Goal: Information Seeking & Learning: Learn about a topic

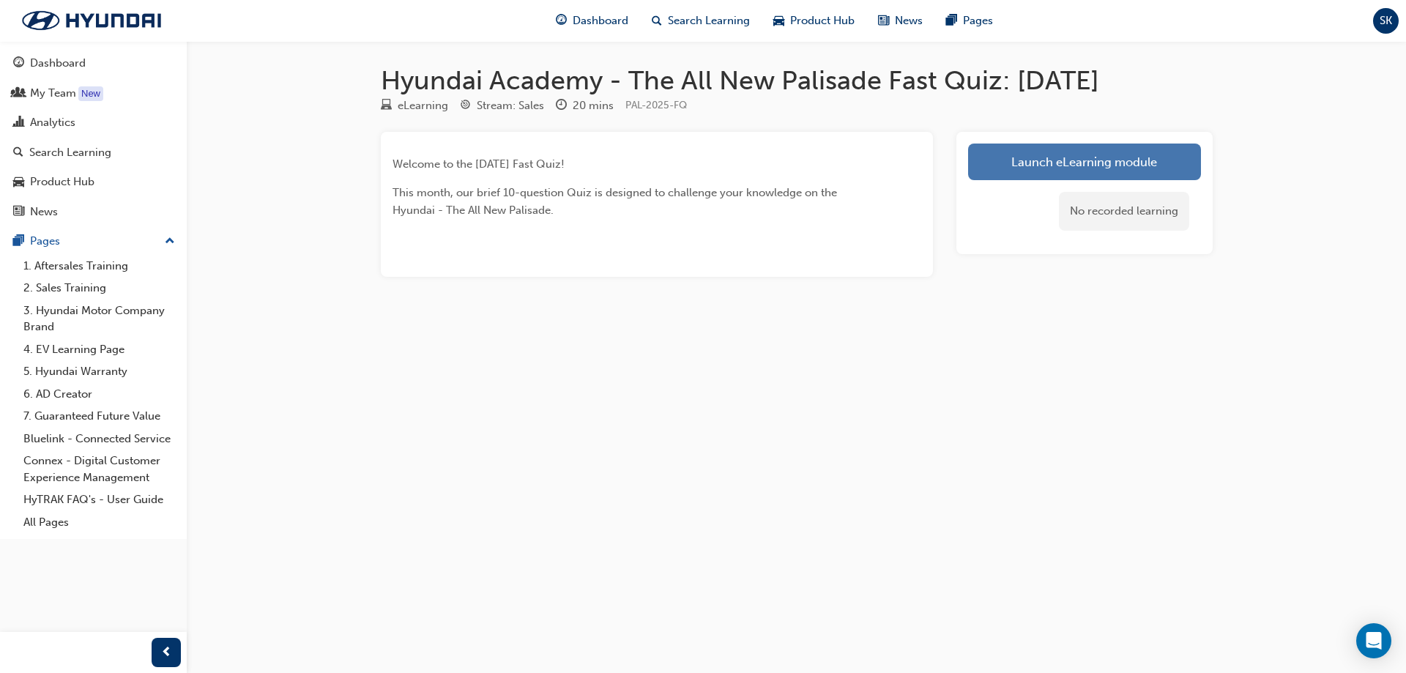
click at [1073, 163] on link "Launch eLearning module" at bounding box center [1084, 162] width 233 height 37
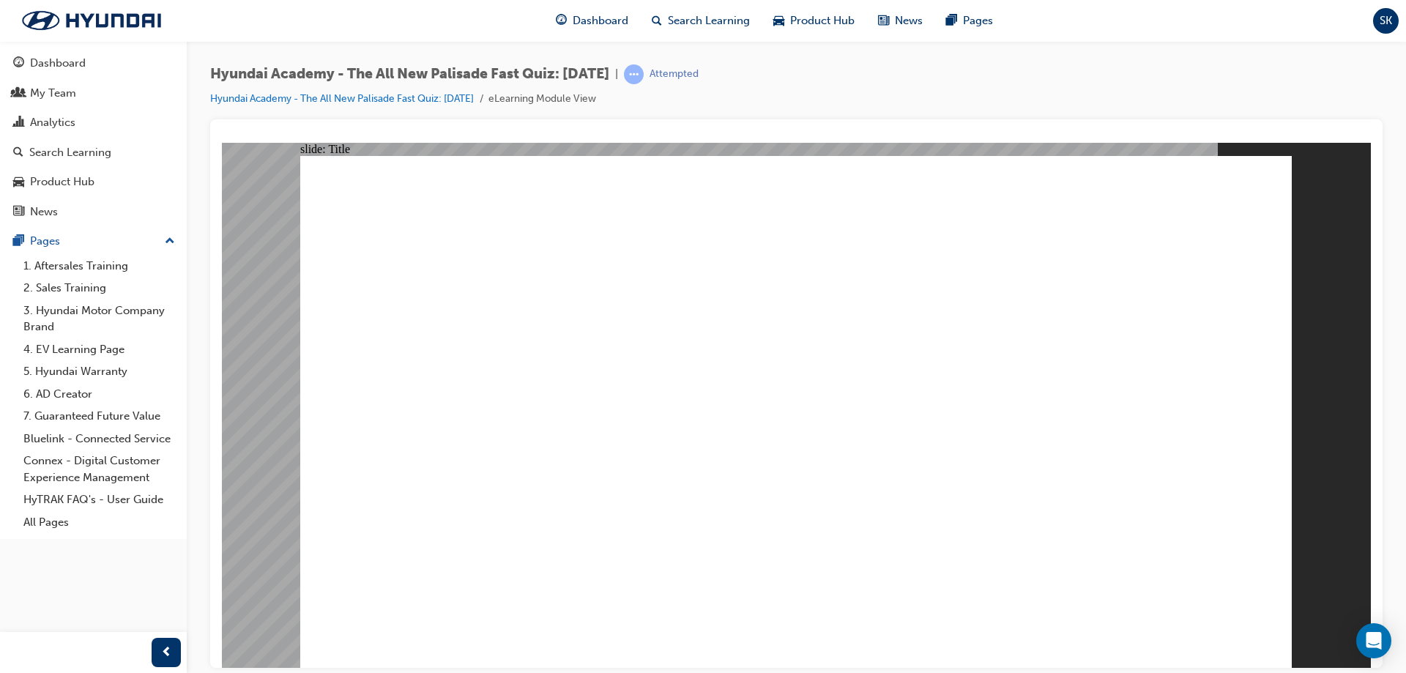
drag, startPoint x: 688, startPoint y: 146, endPoint x: 682, endPoint y: 165, distance: 19.2
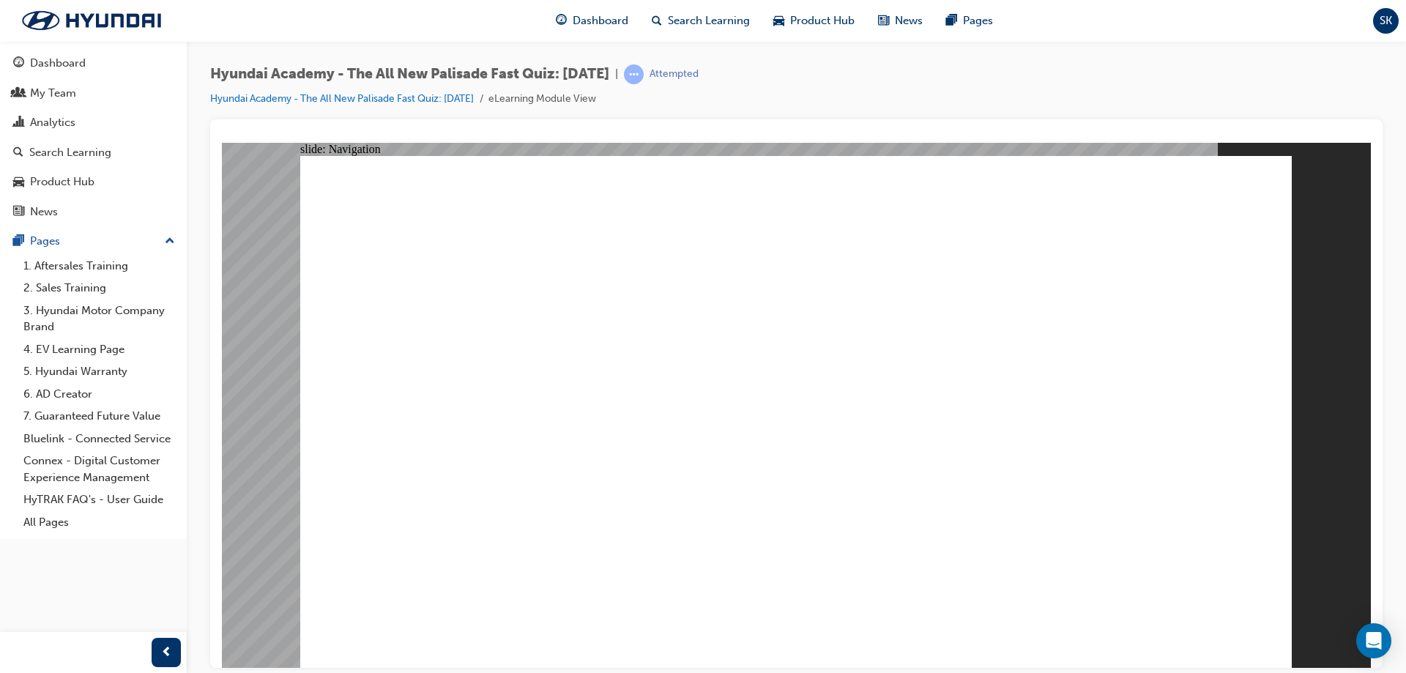
drag, startPoint x: 914, startPoint y: 370, endPoint x: 858, endPoint y: 382, distance: 56.9
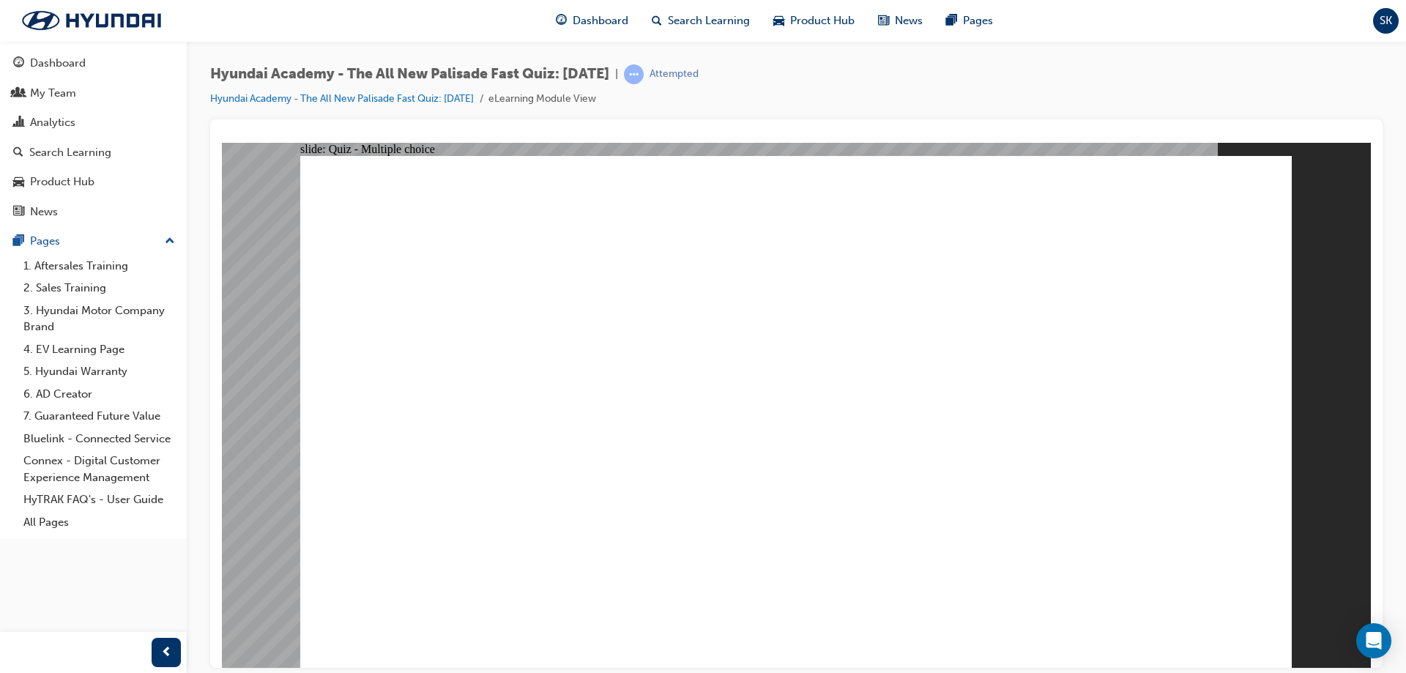
radio input "true"
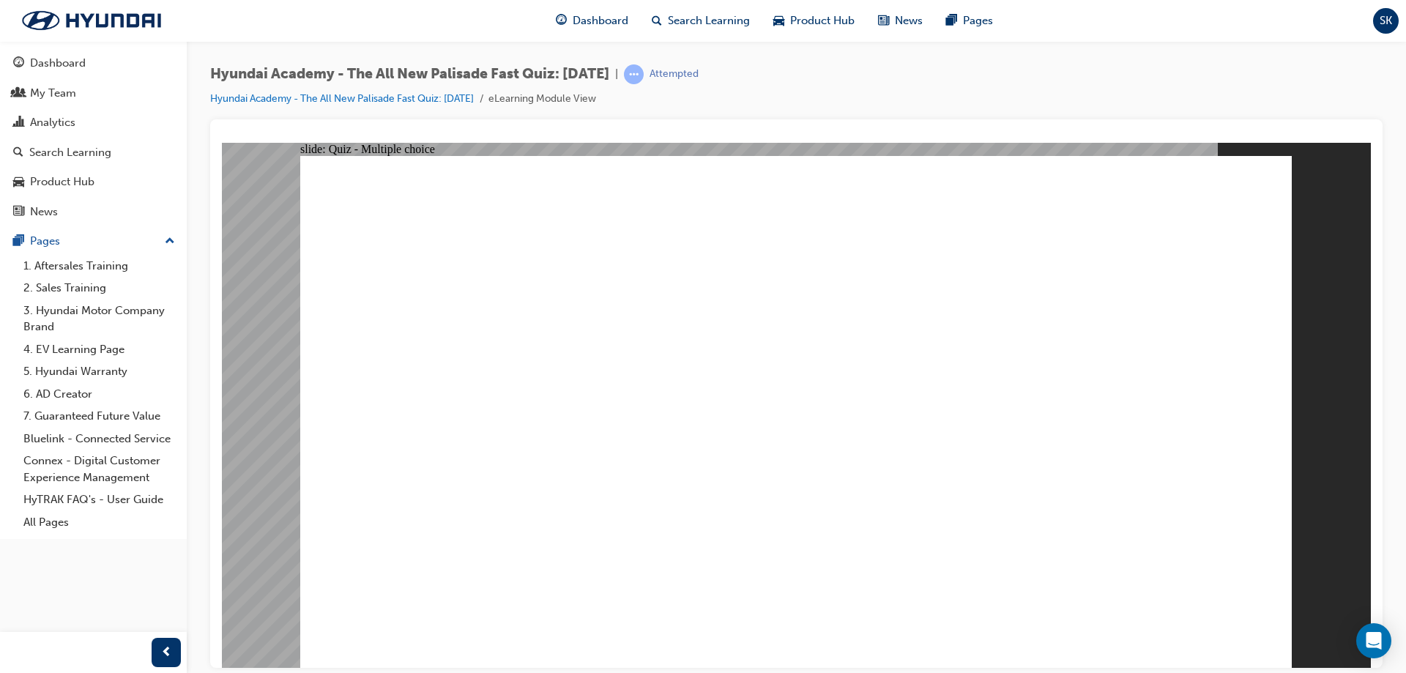
radio input "true"
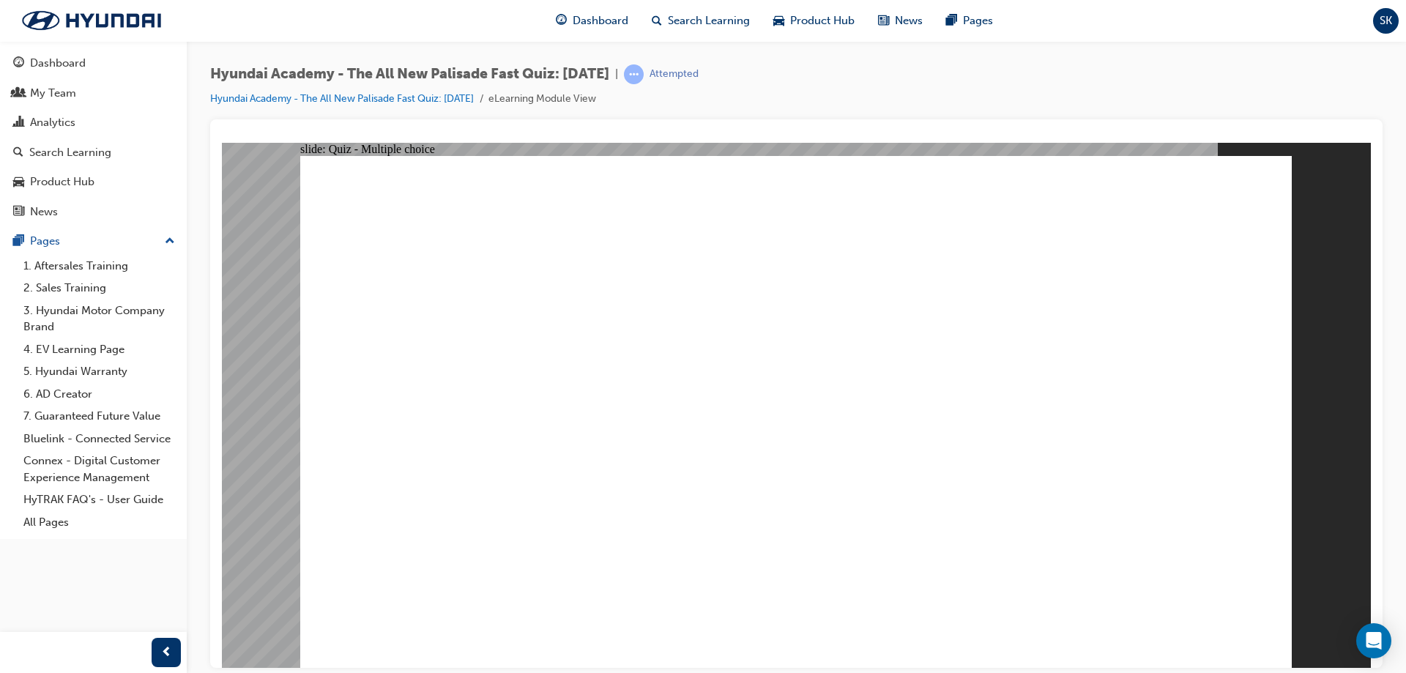
radio input "true"
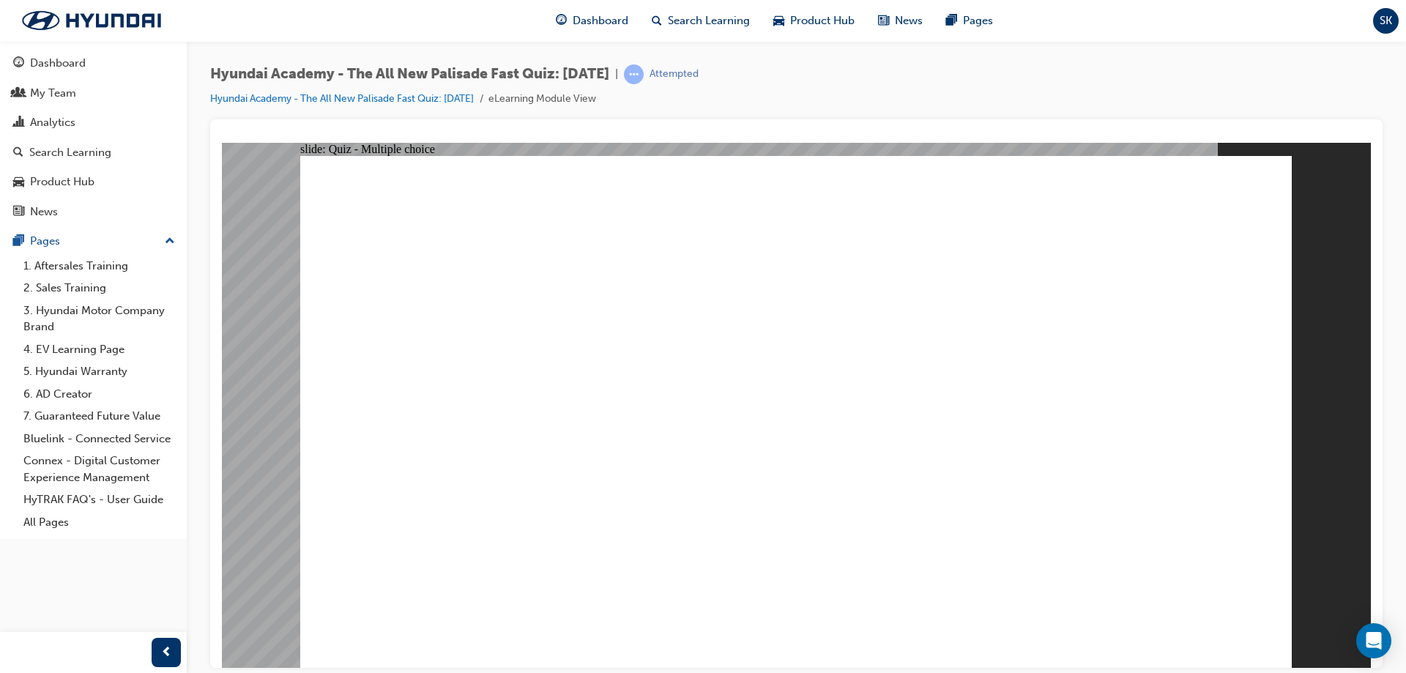
checkbox input "true"
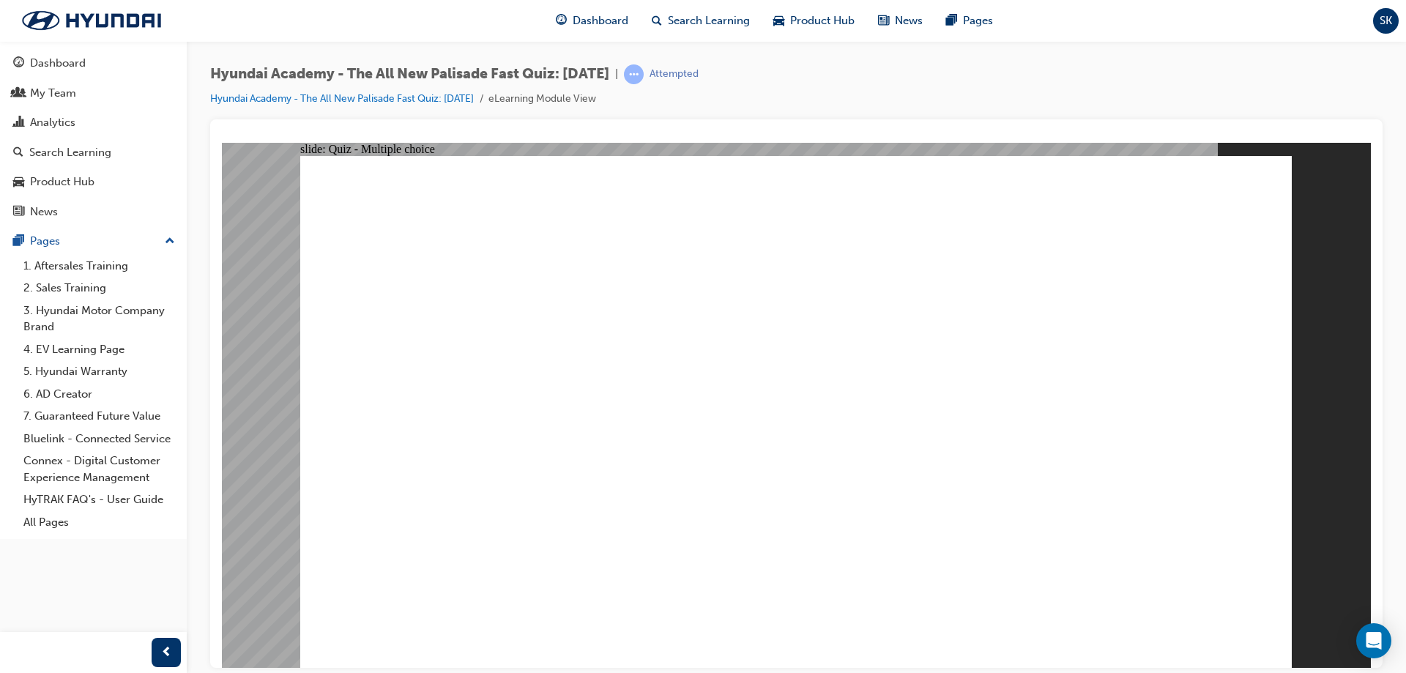
radio input "true"
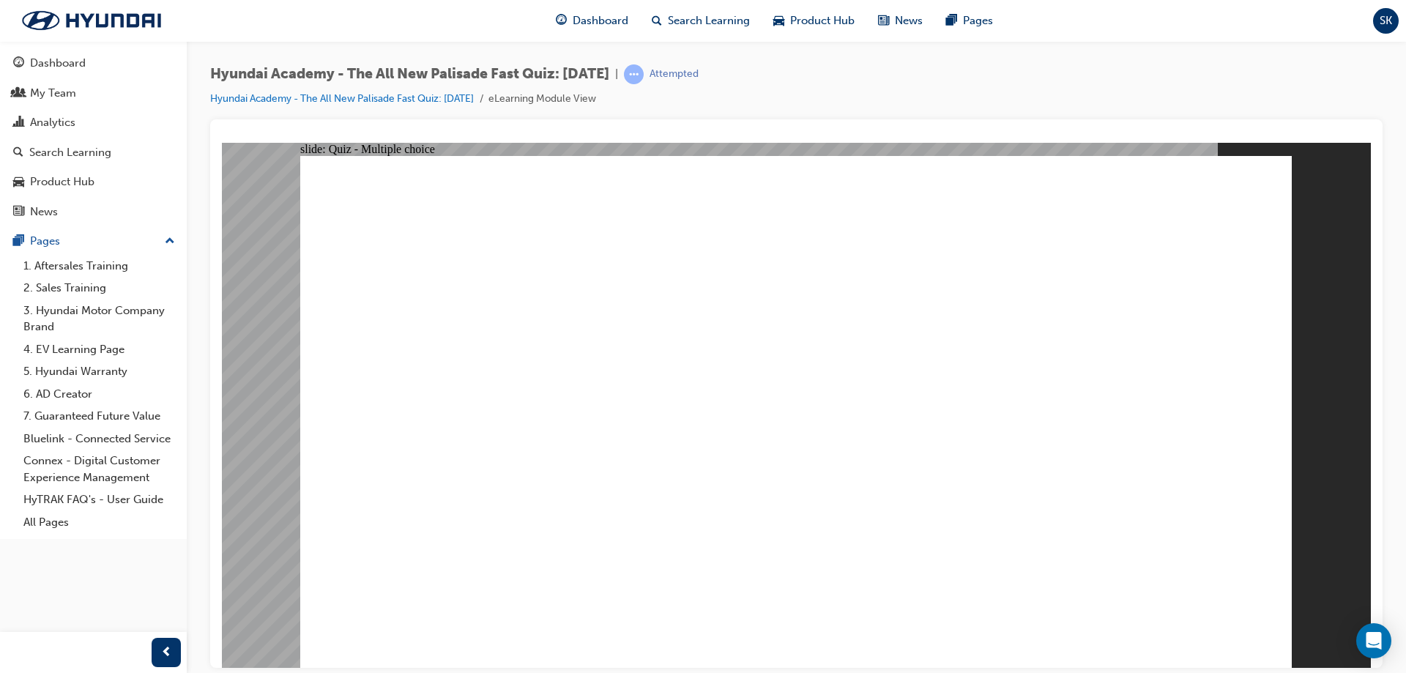
radio input "true"
checkbox input "true"
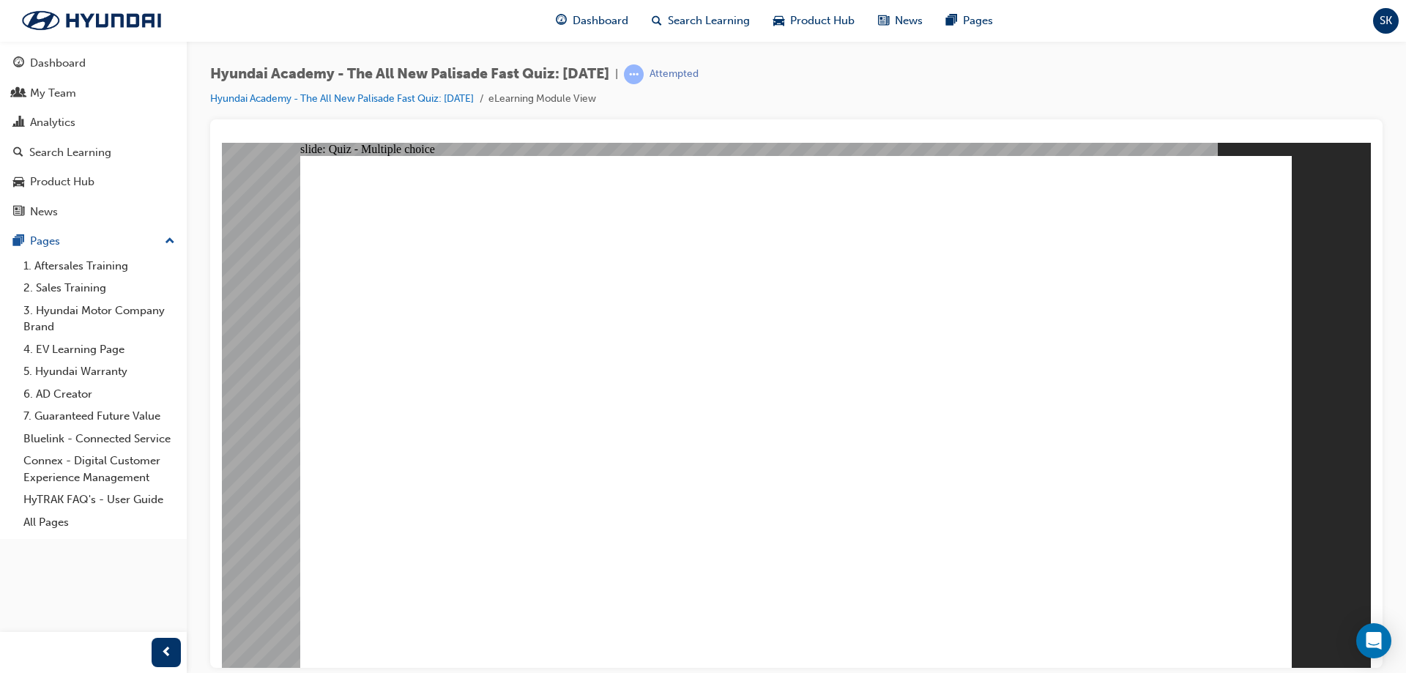
checkbox input "true"
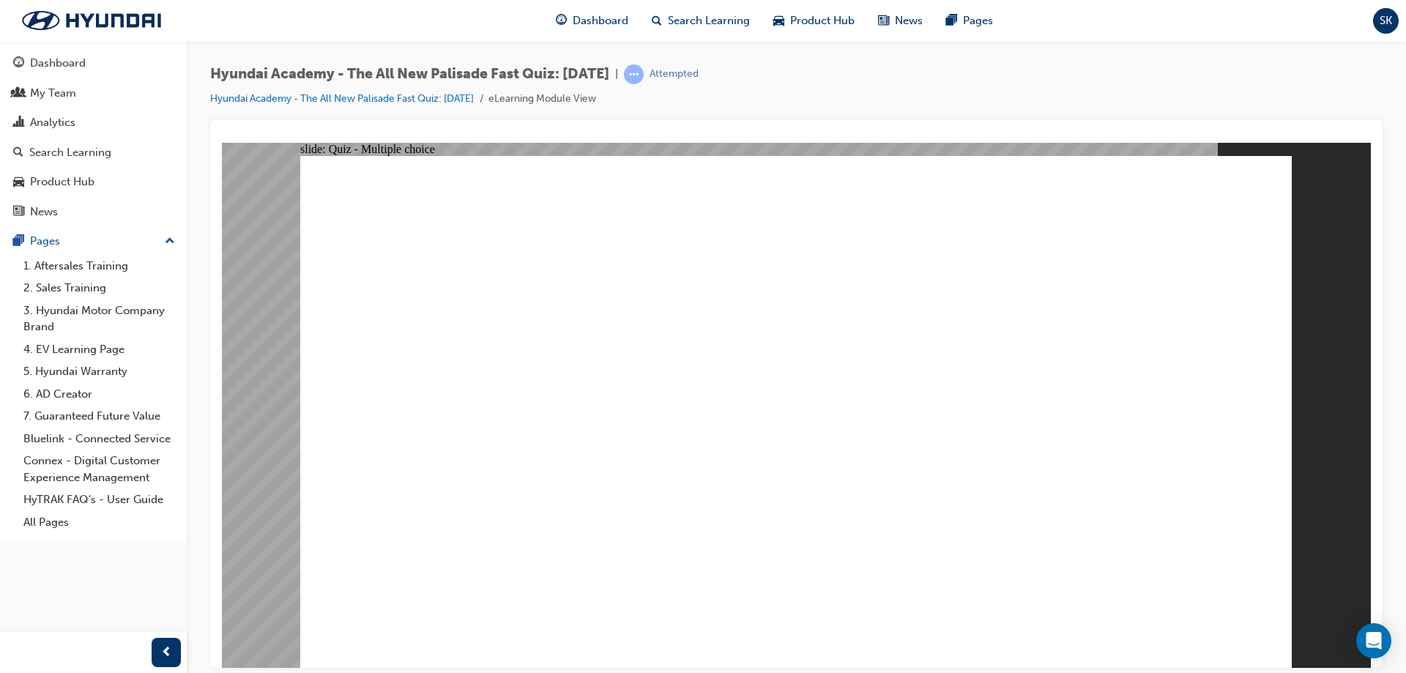
checkbox input "true"
radio input "true"
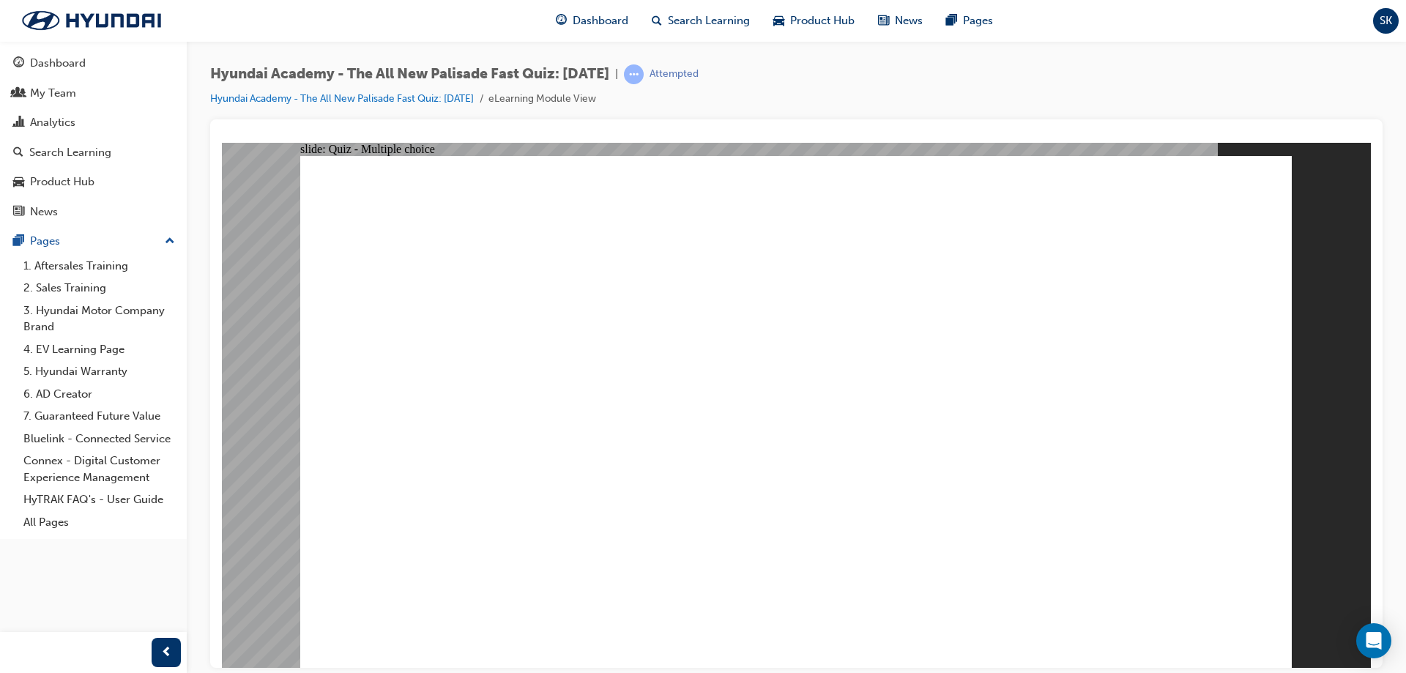
radio input "true"
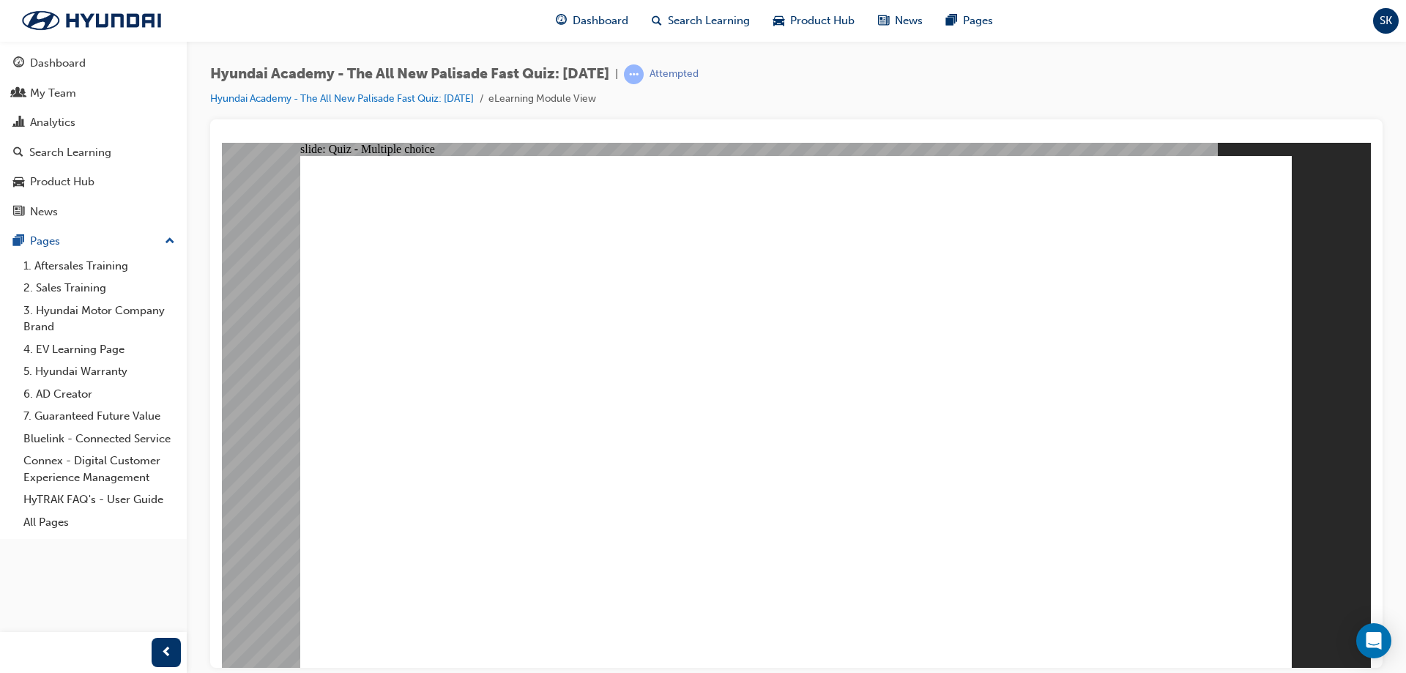
radio input "true"
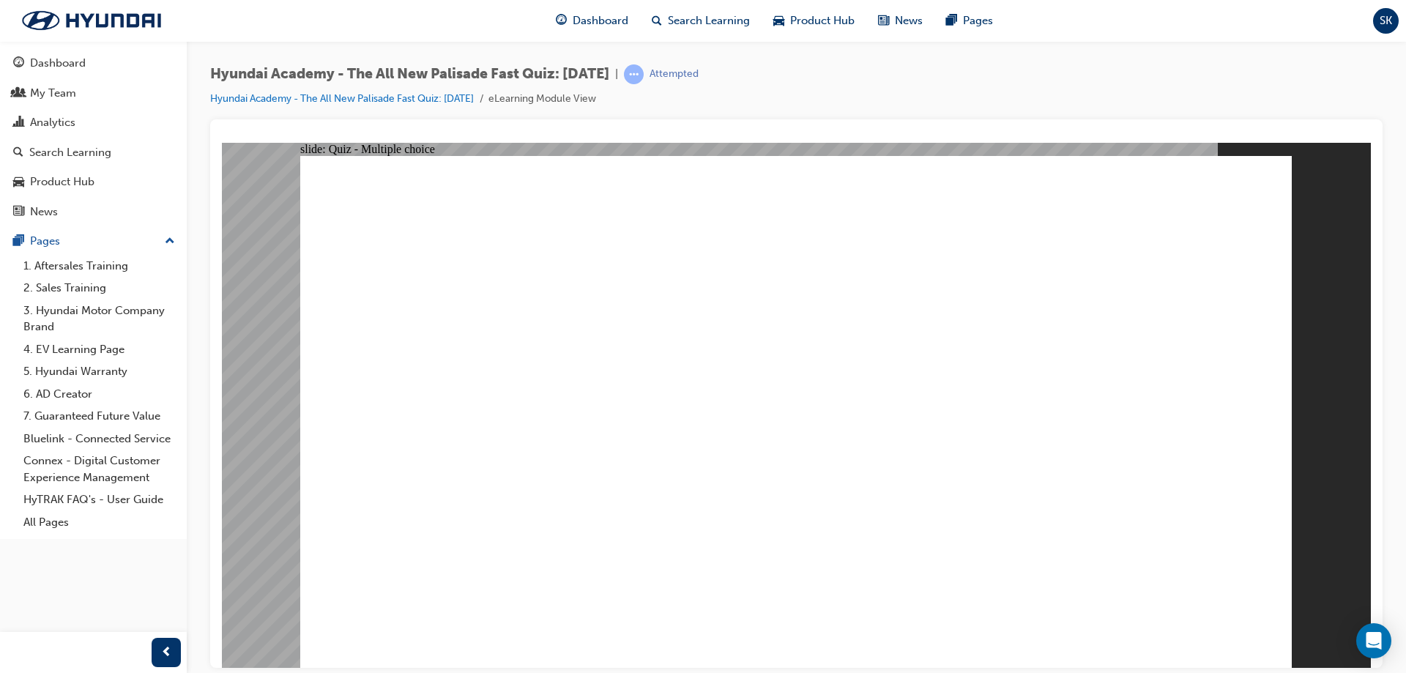
radio input "true"
drag, startPoint x: 1175, startPoint y: 603, endPoint x: 1228, endPoint y: 614, distance: 54.4
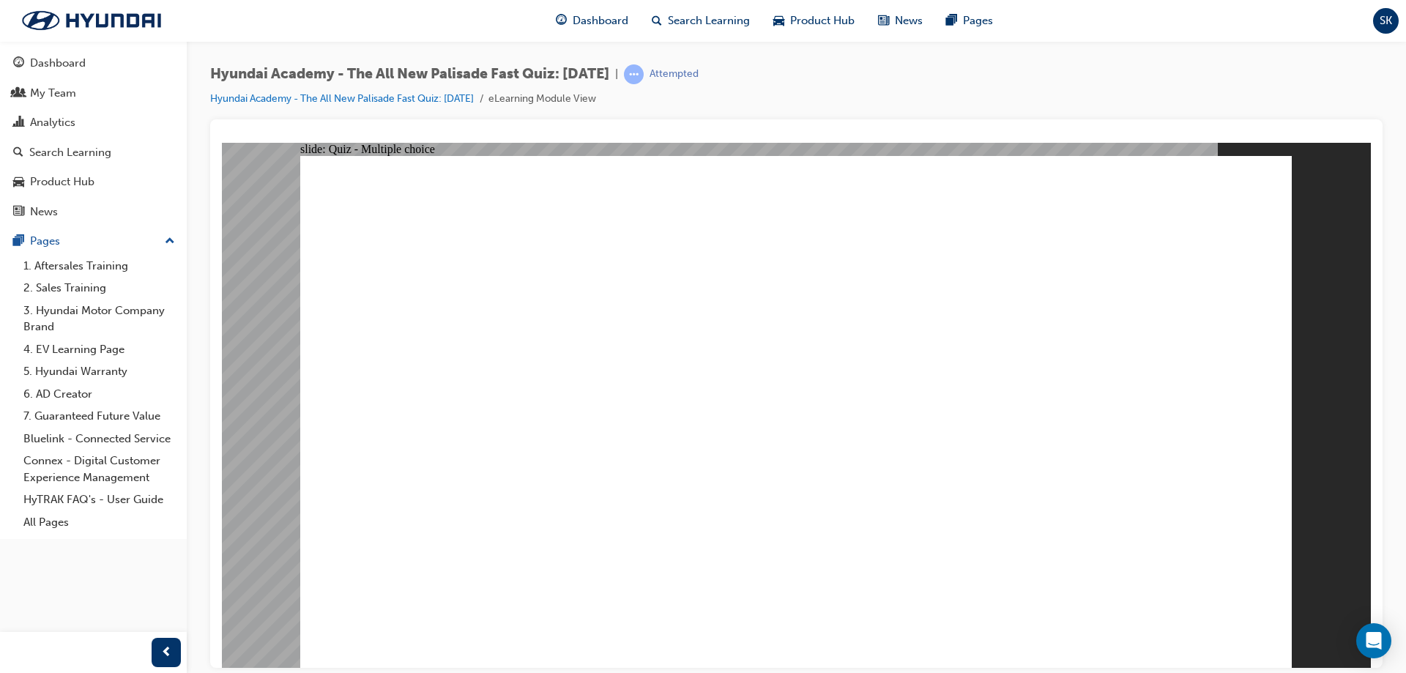
radio input "true"
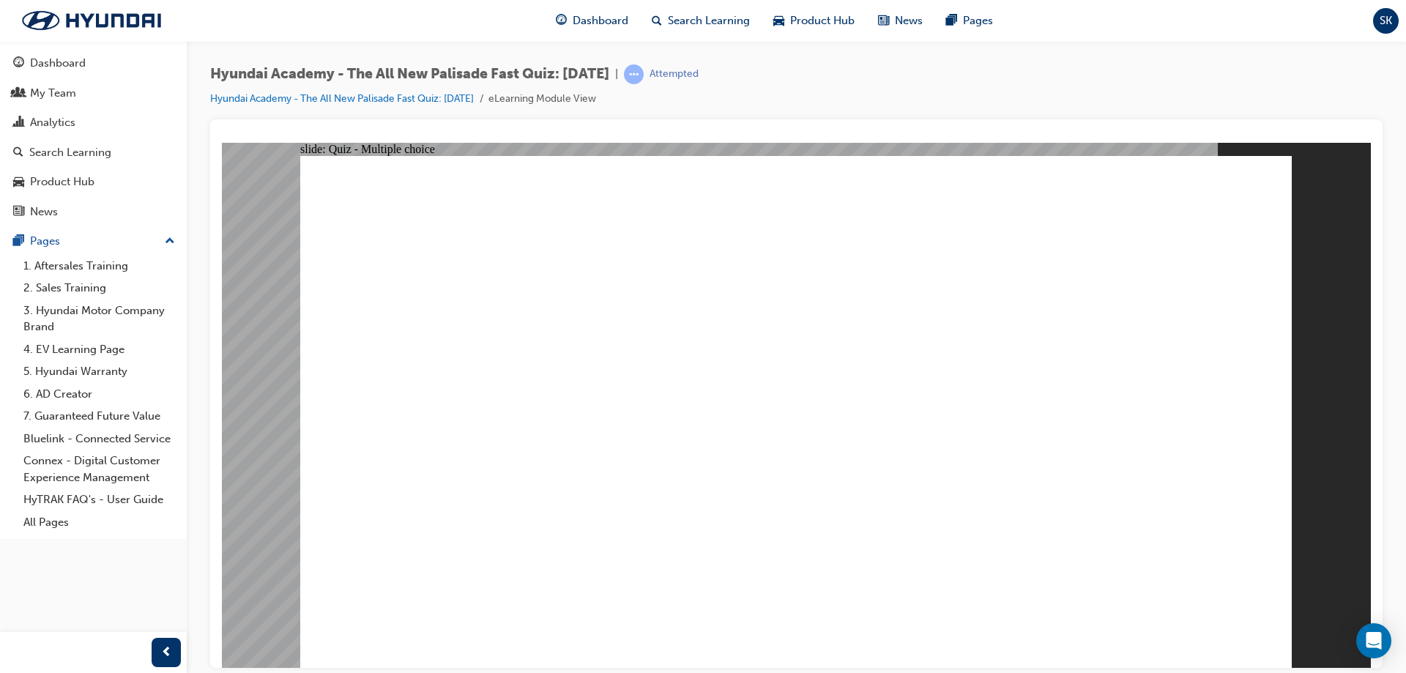
checkbox input "true"
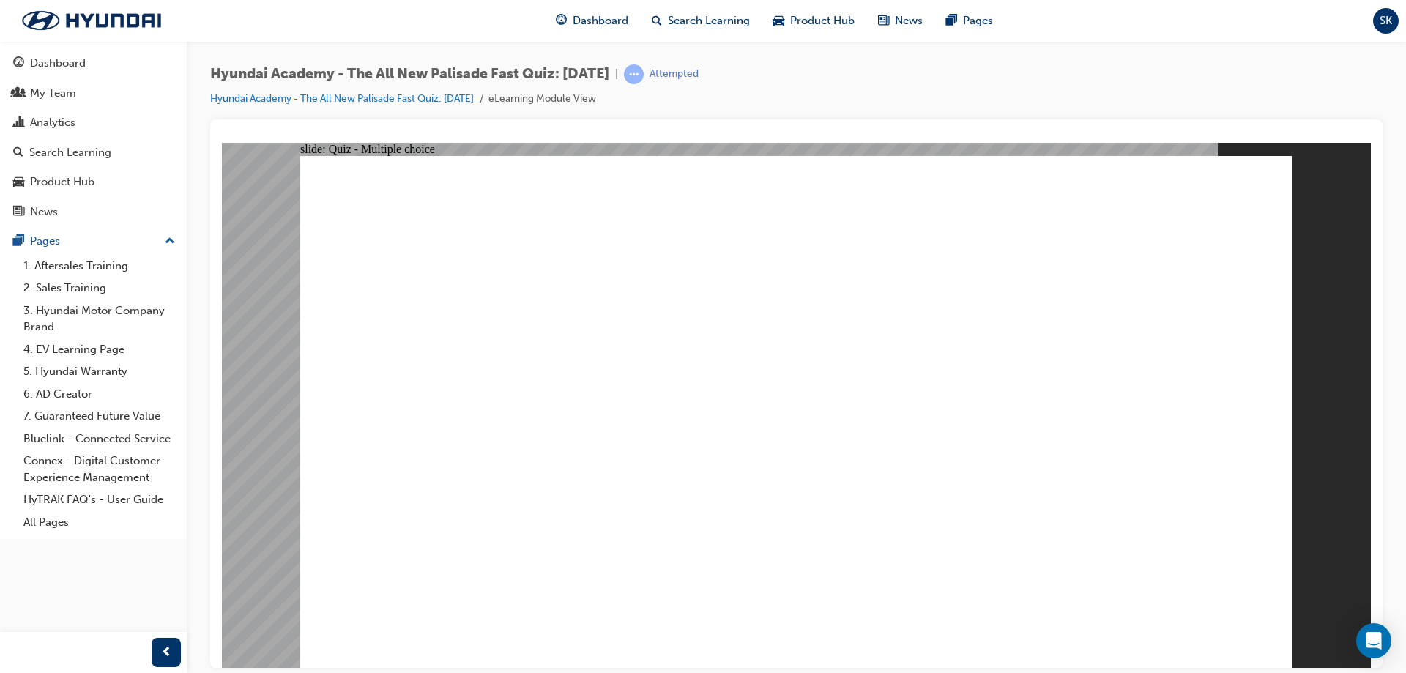
radio input "true"
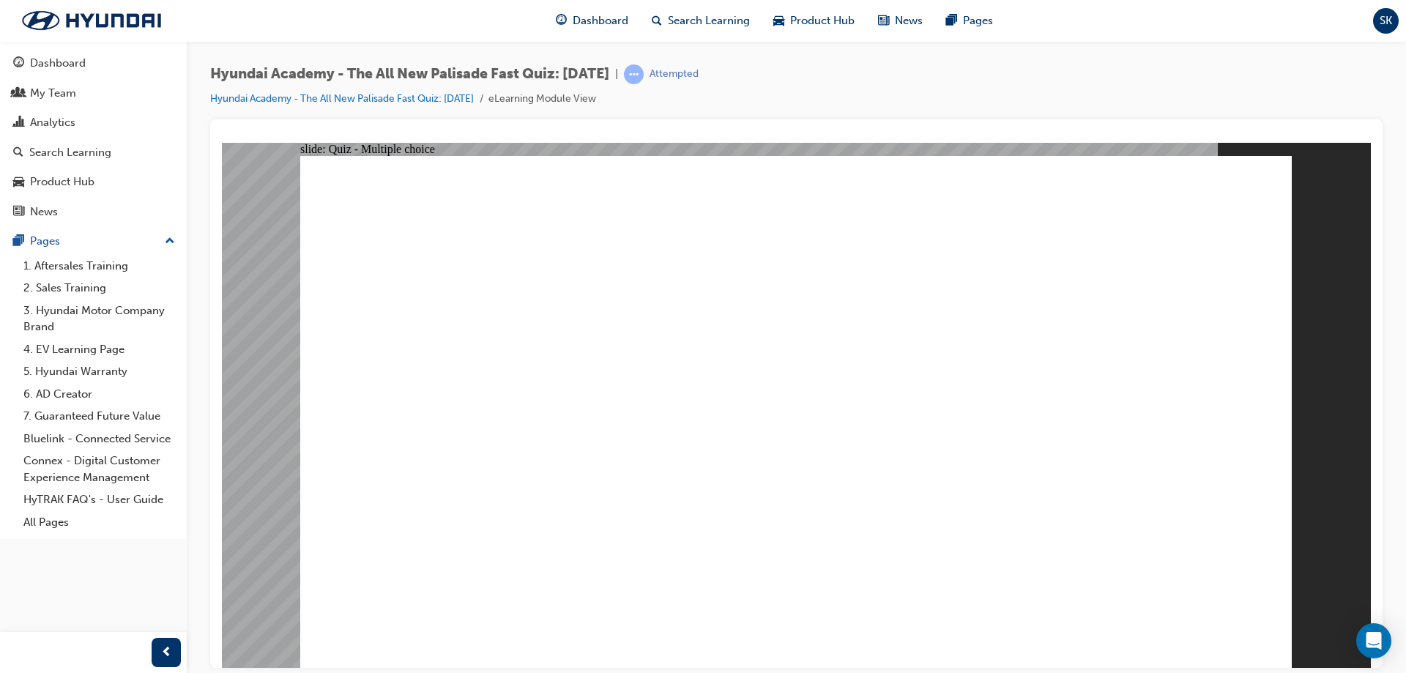
radio input "true"
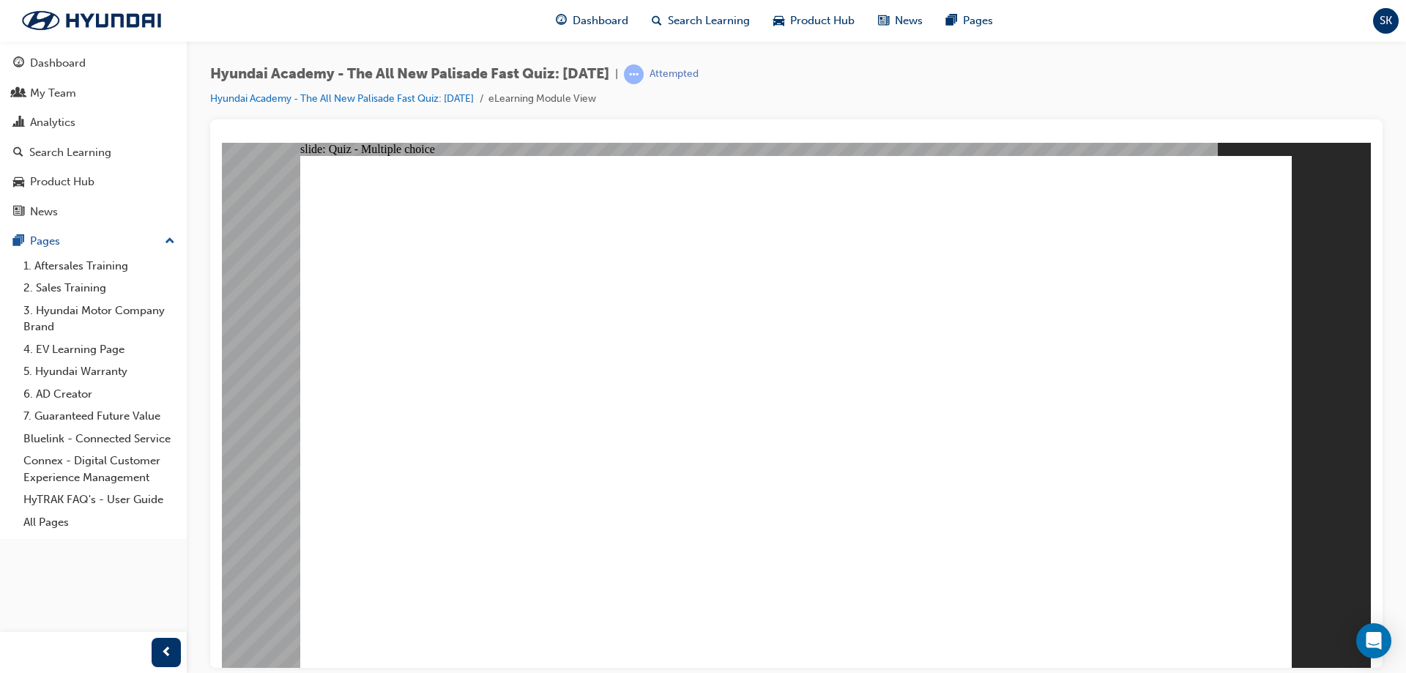
checkbox input "true"
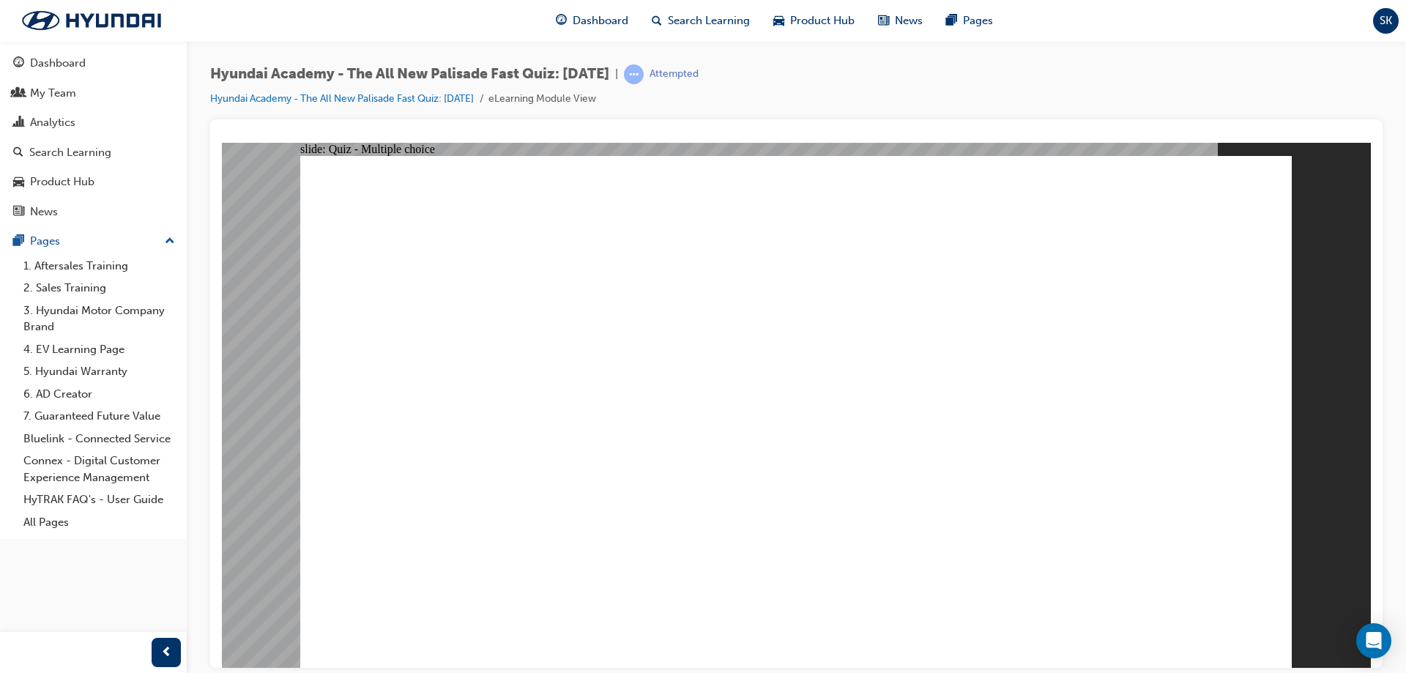
drag, startPoint x: 735, startPoint y: 465, endPoint x: 743, endPoint y: 463, distance: 7.6
checkbox input "true"
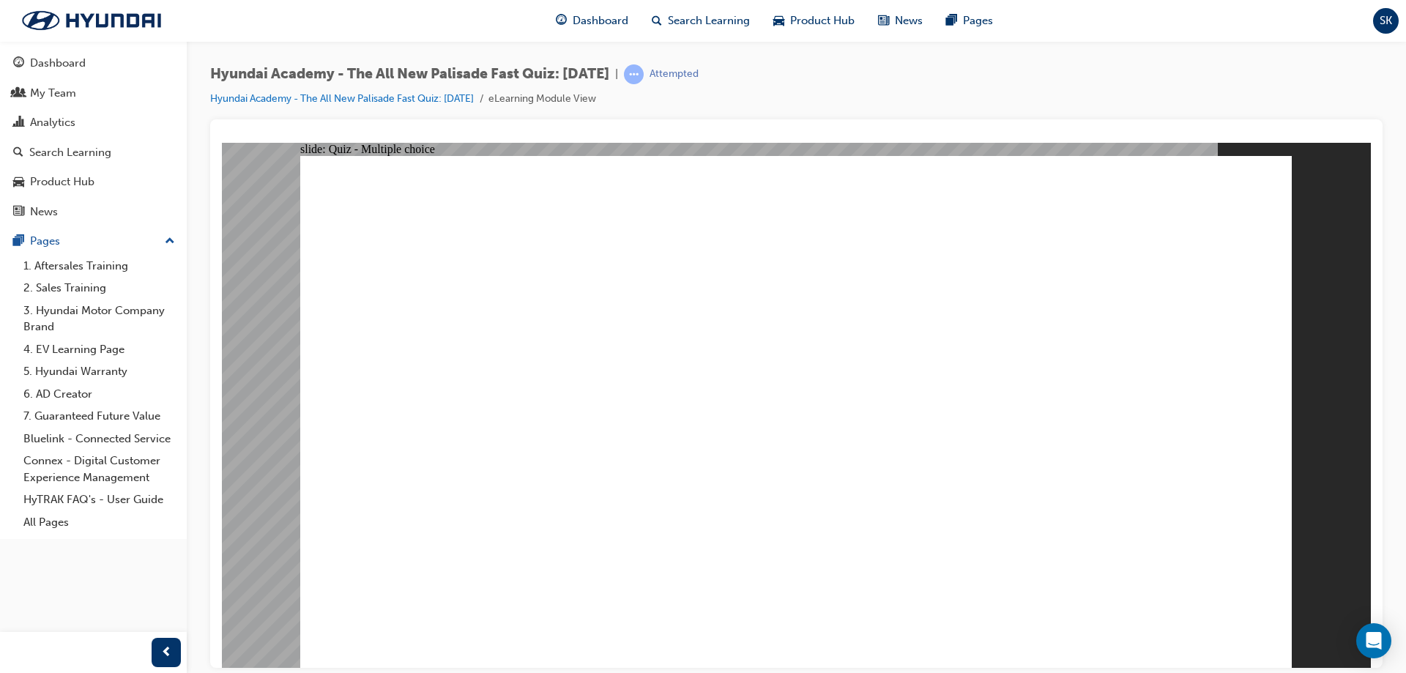
radio input "true"
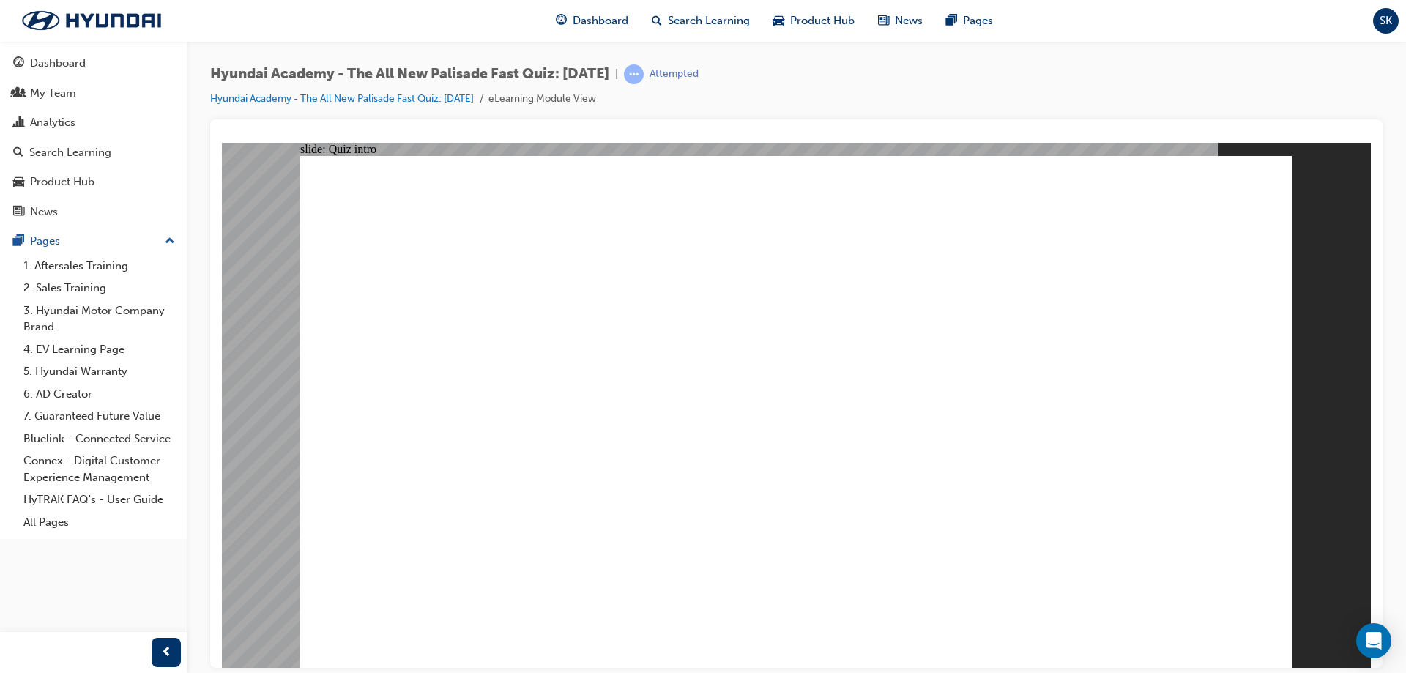
radio input "true"
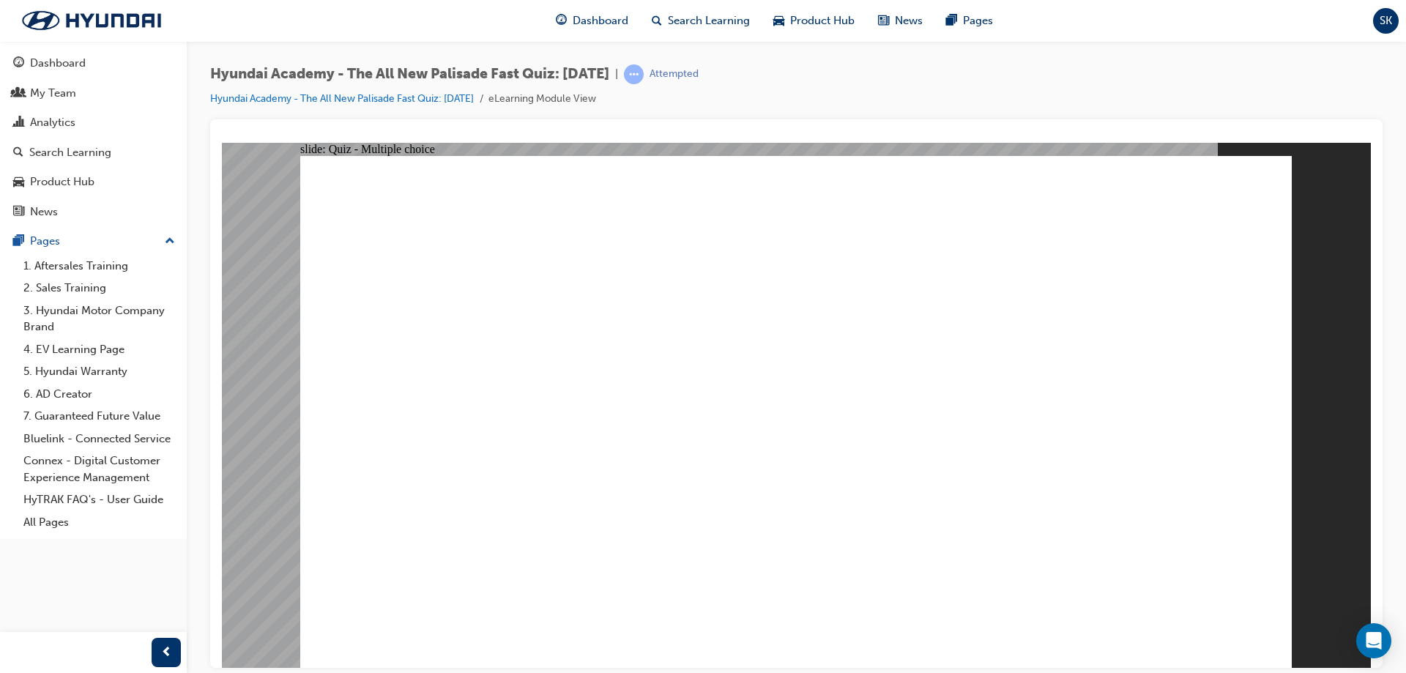
radio input "true"
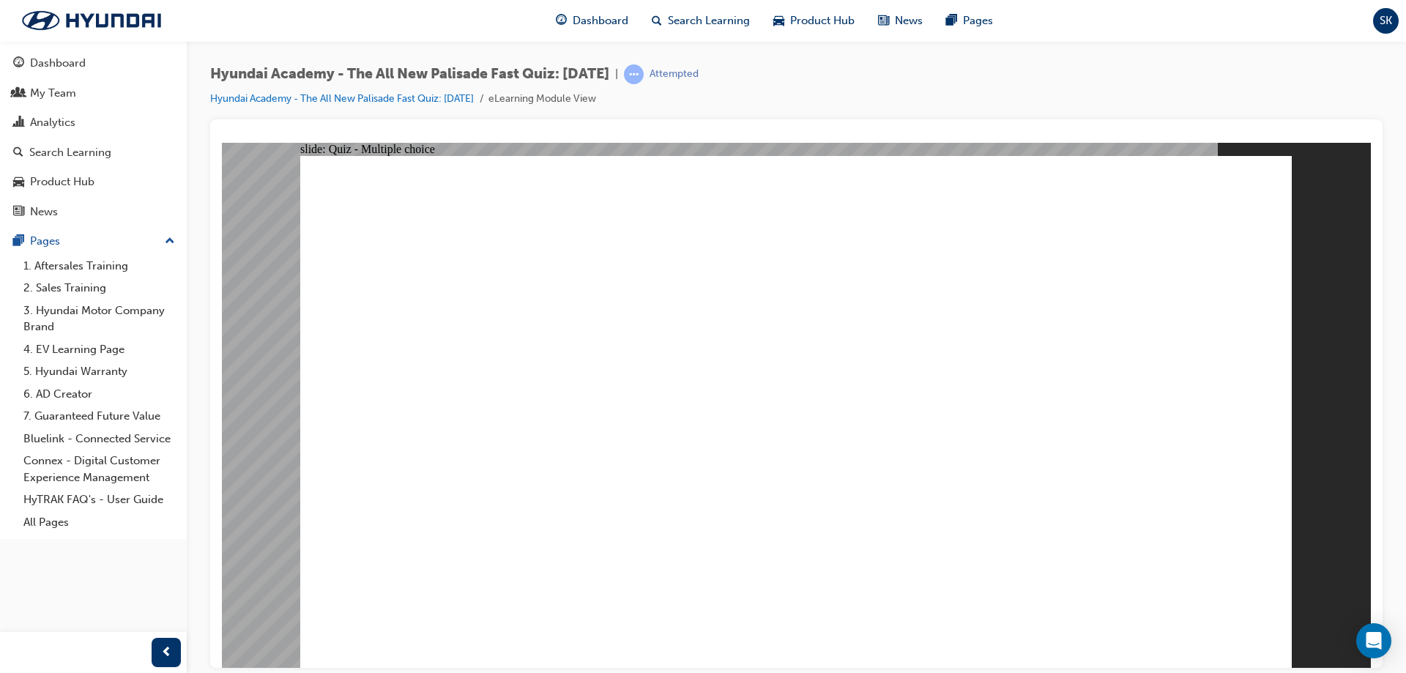
radio input "true"
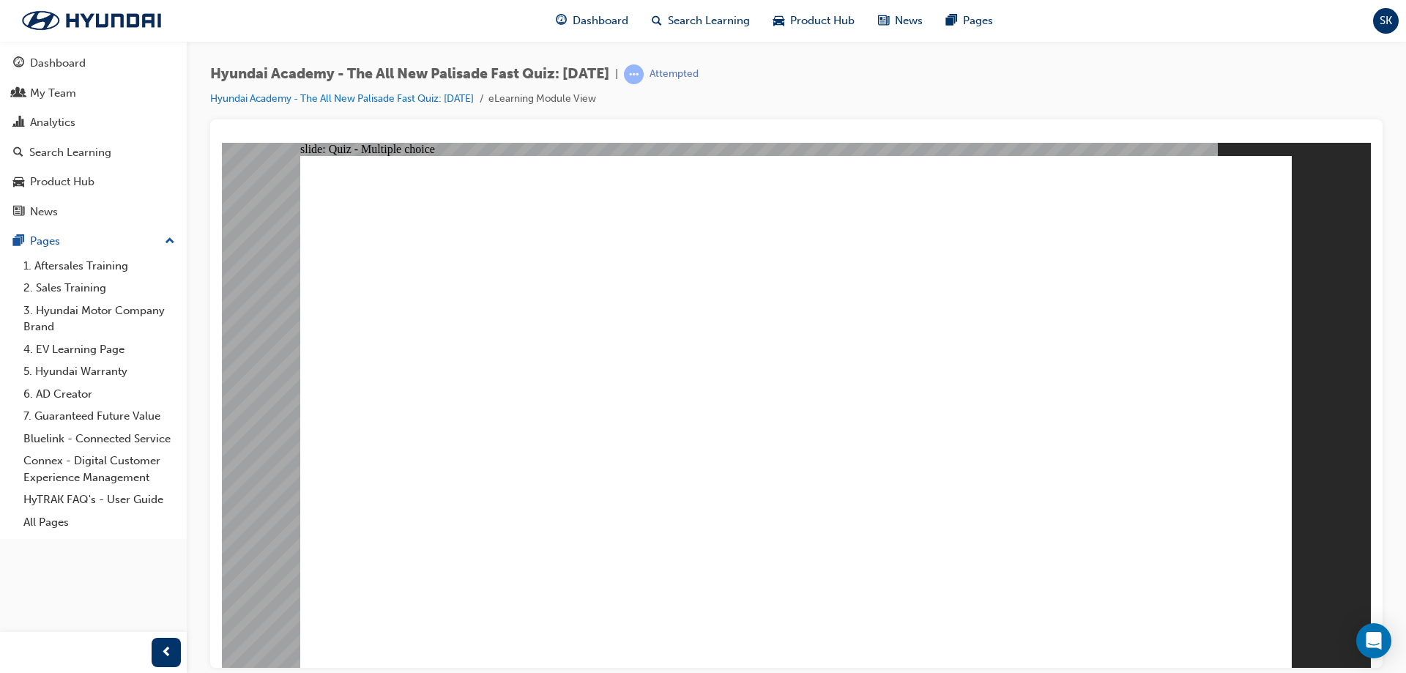
checkbox input "true"
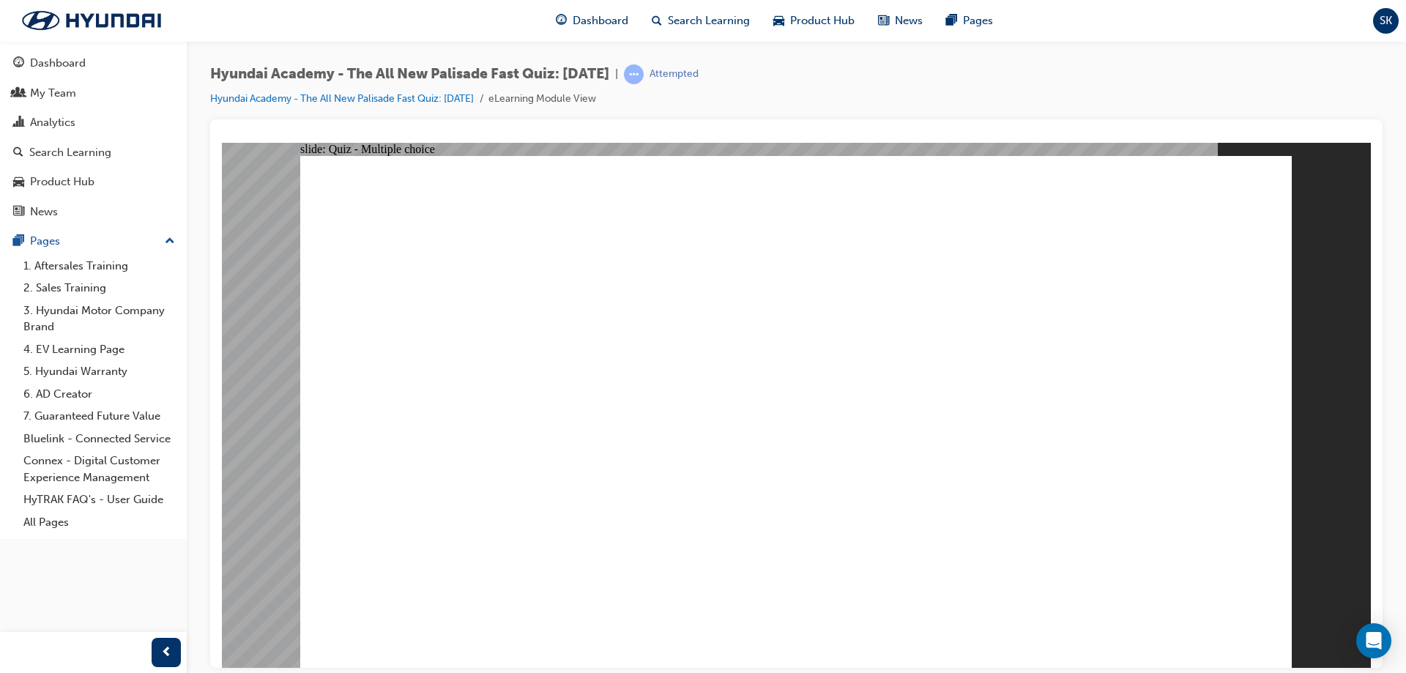
radio input "true"
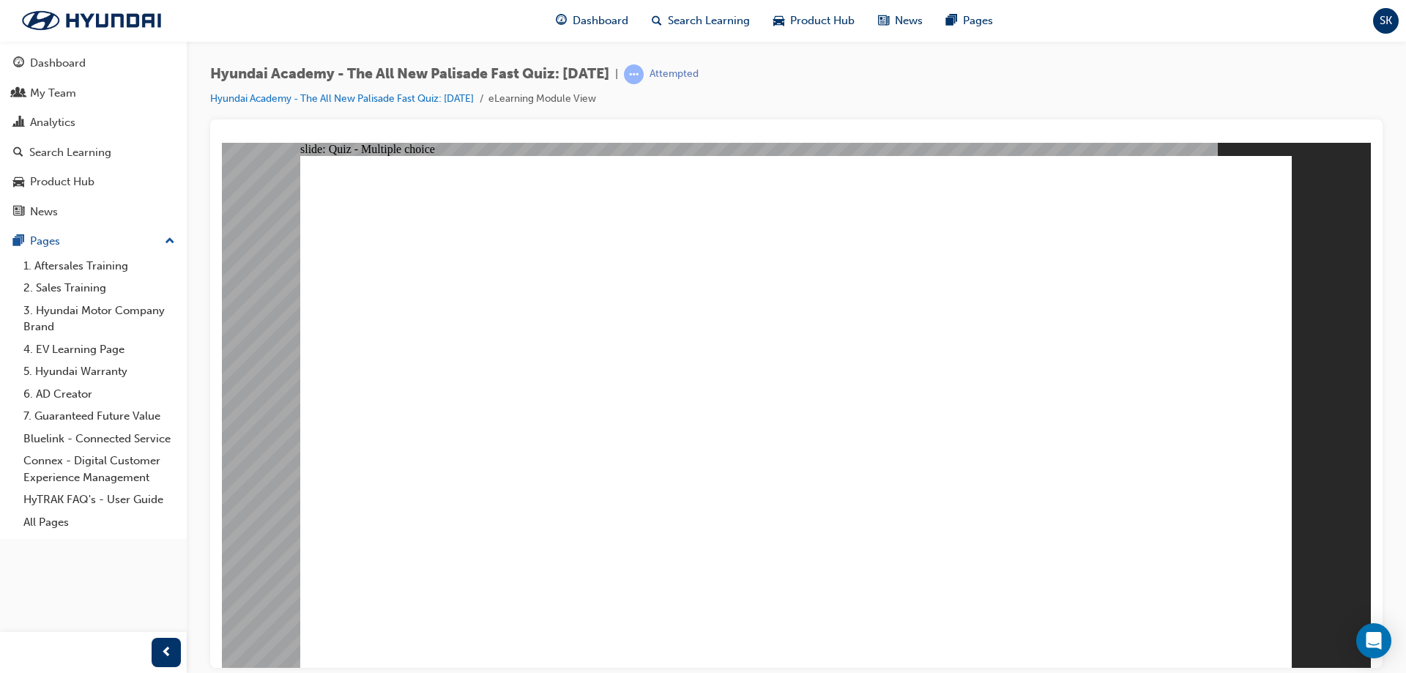
radio input "true"
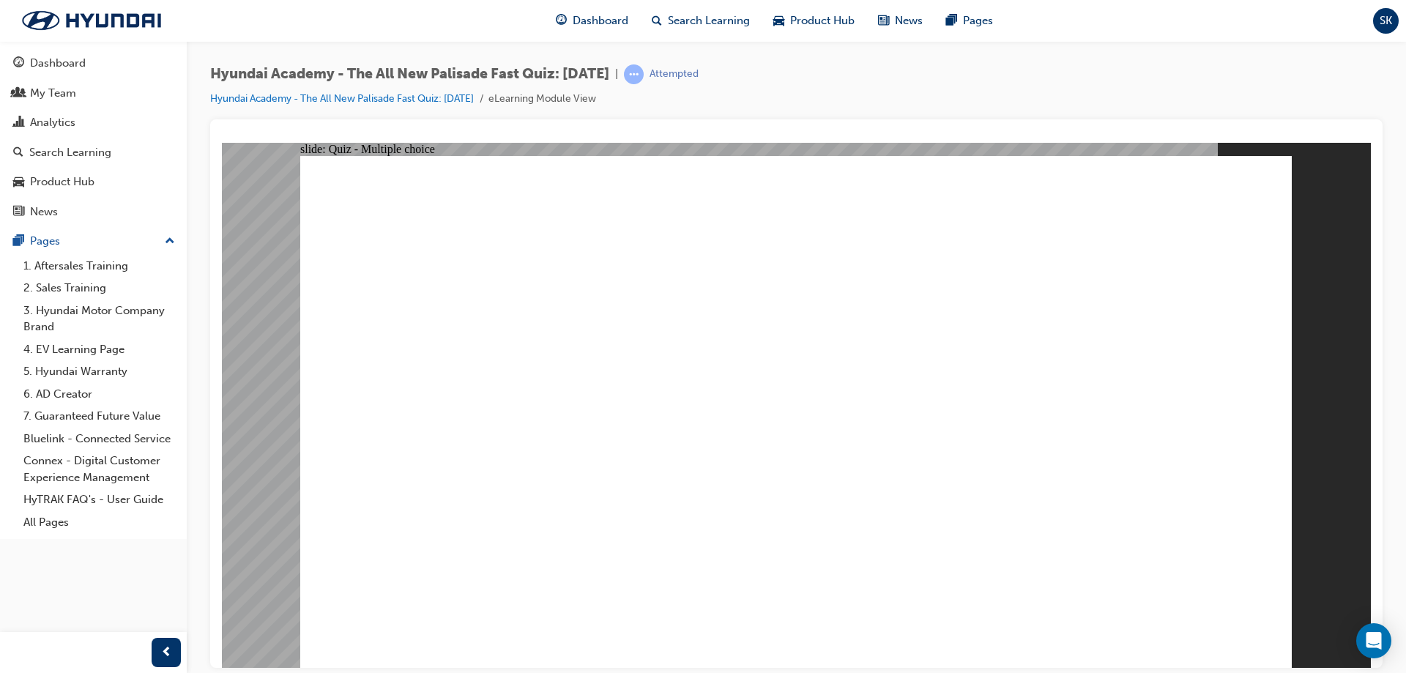
checkbox input "true"
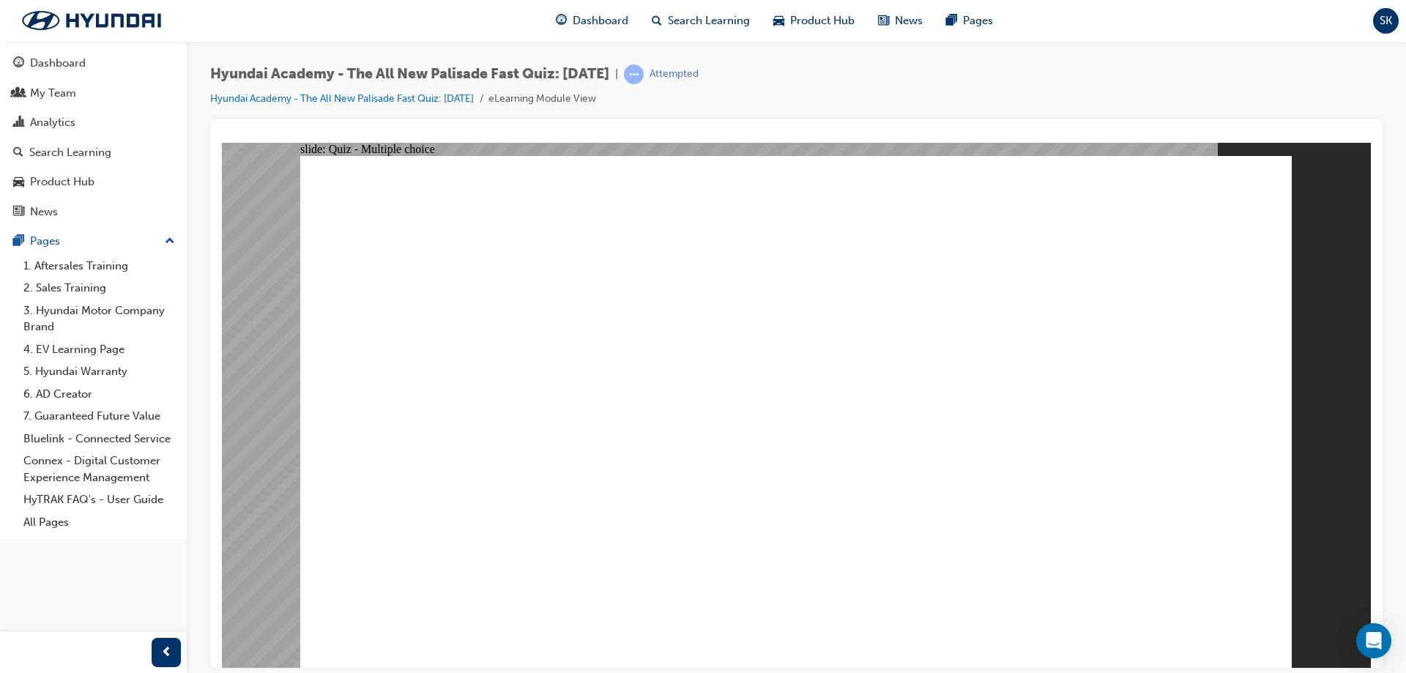
checkbox input "true"
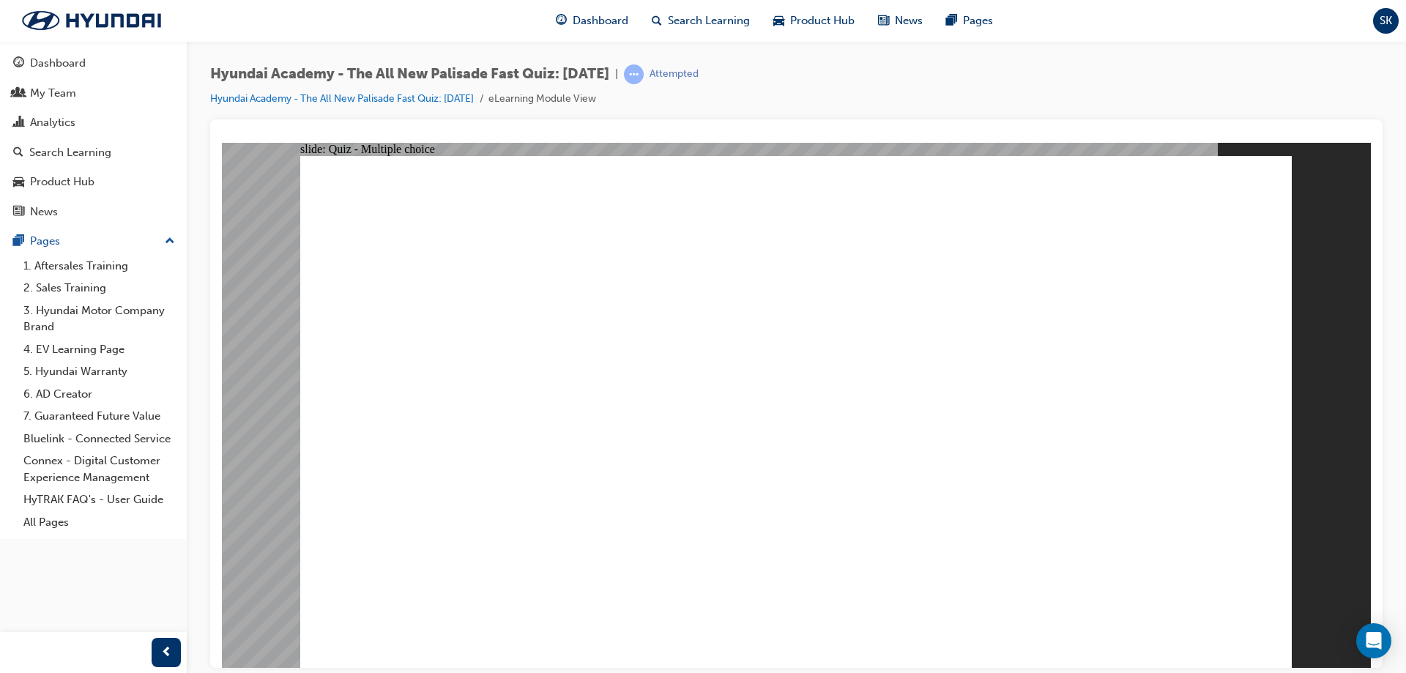
radio input "true"
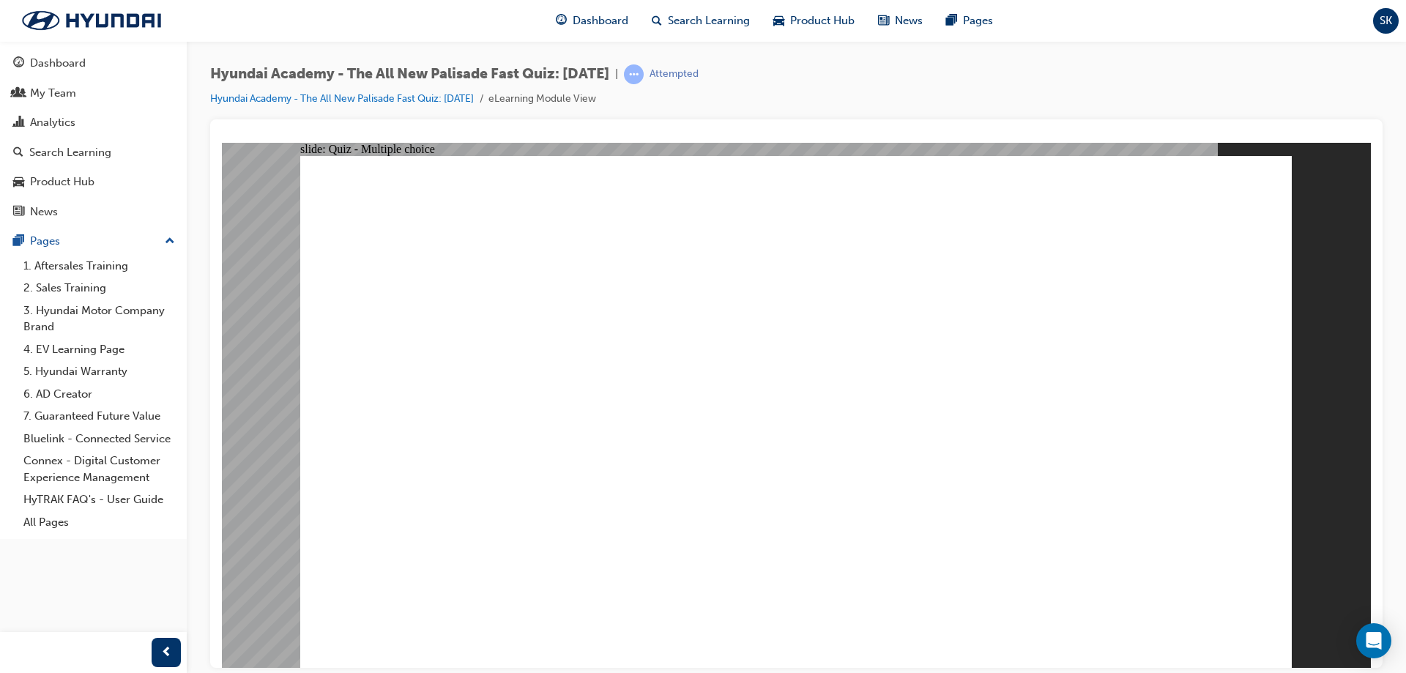
radio input "true"
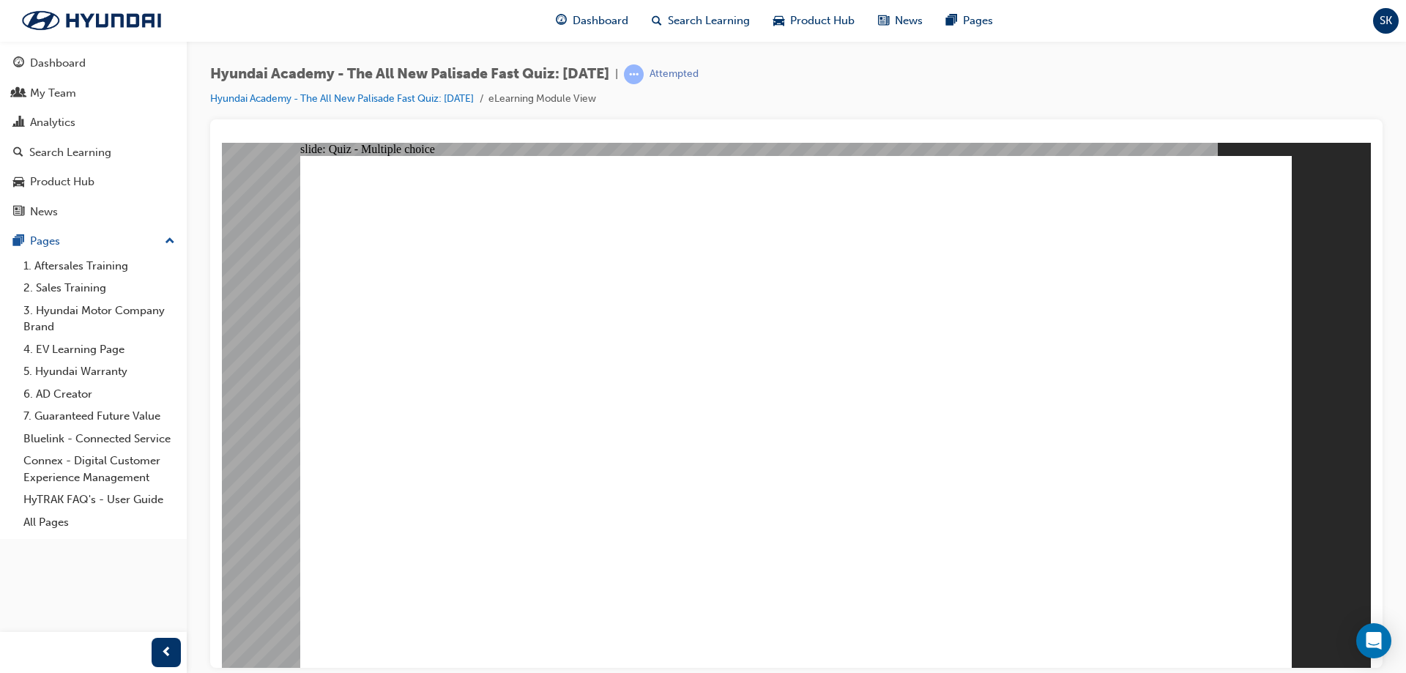
radio input "true"
drag, startPoint x: 766, startPoint y: 429, endPoint x: 740, endPoint y: 435, distance: 27.0
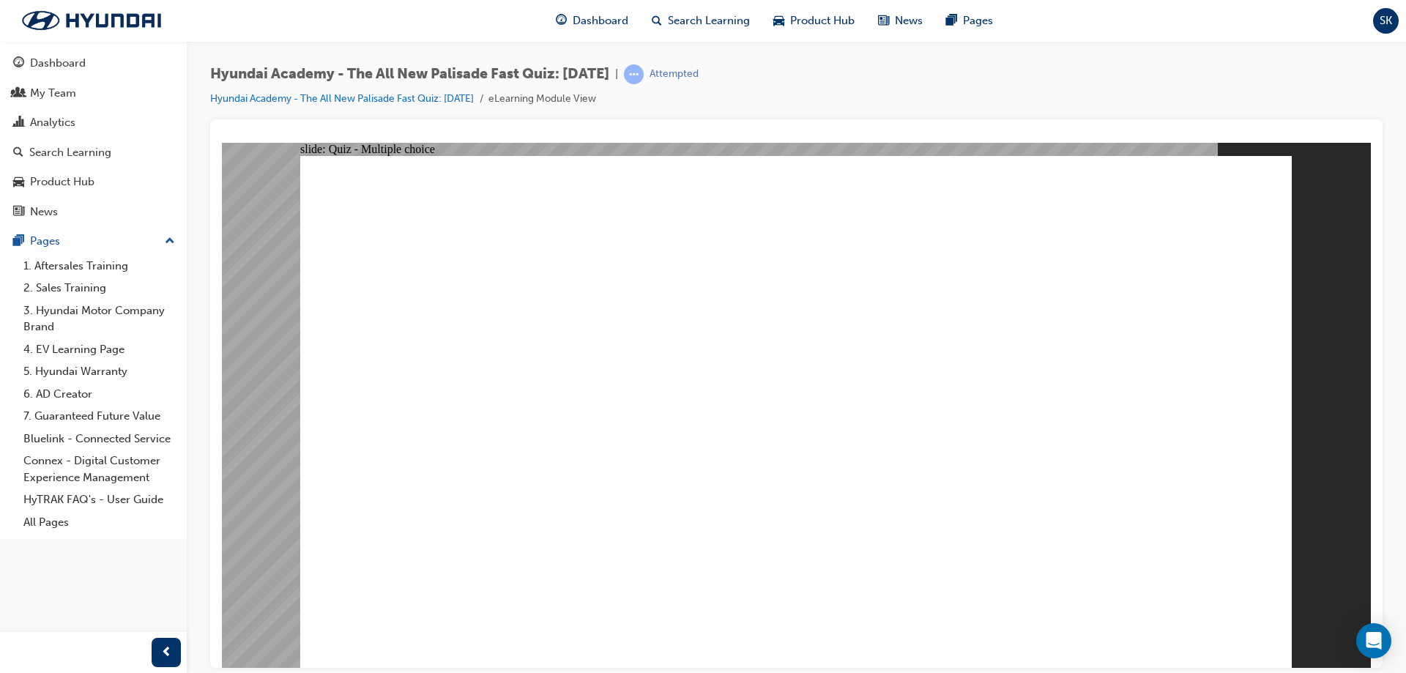
radio input "true"
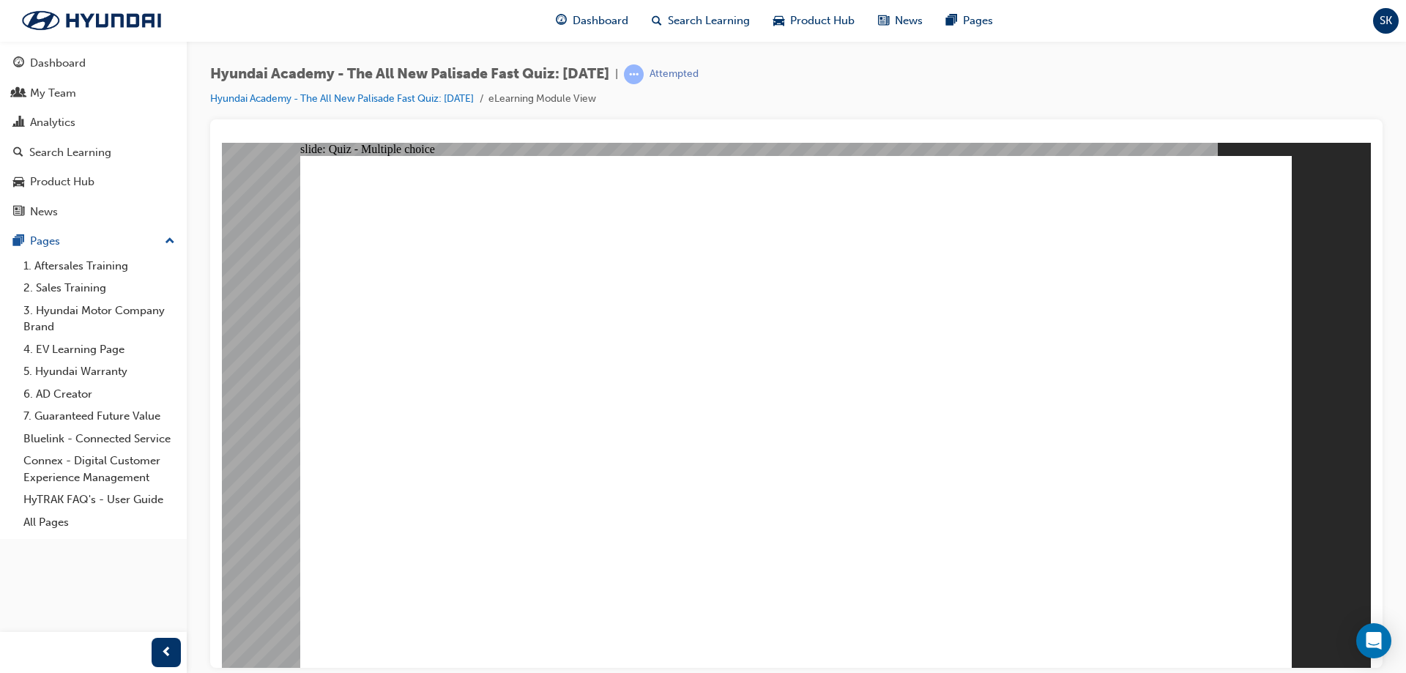
radio input "true"
checkbox input "true"
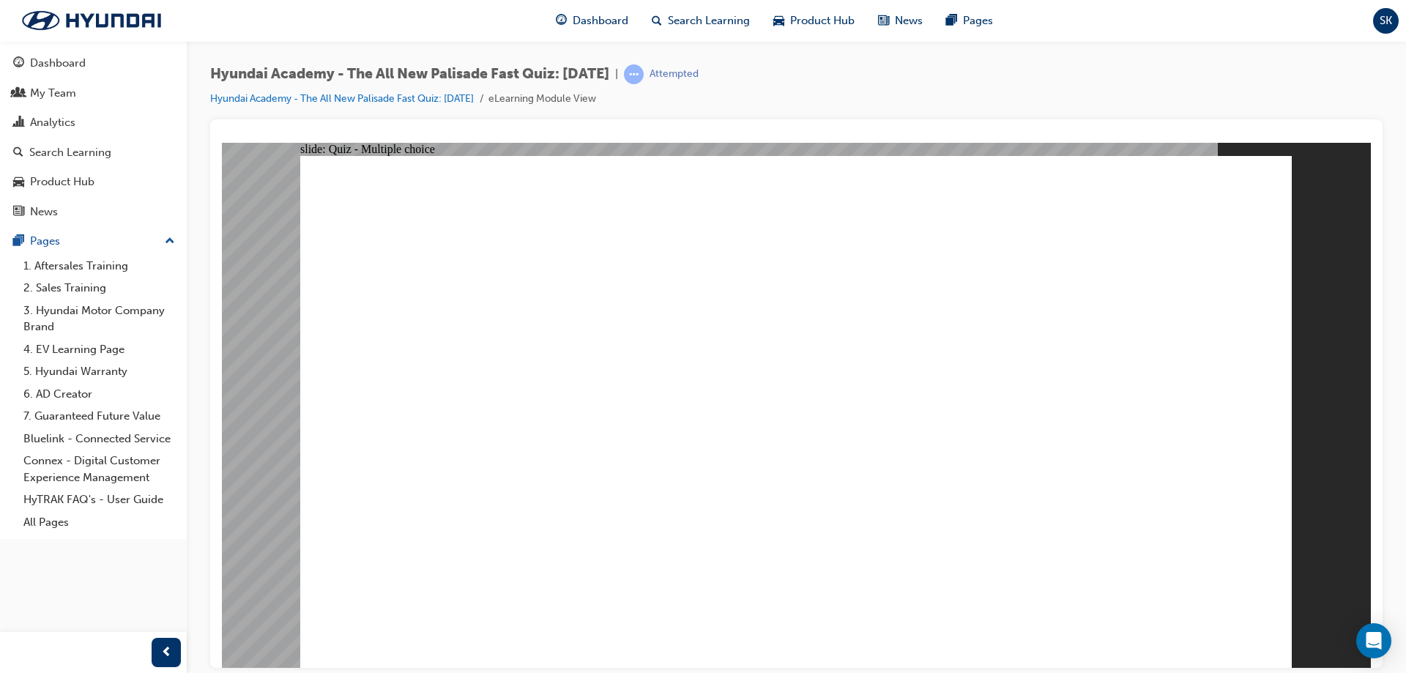
radio input "true"
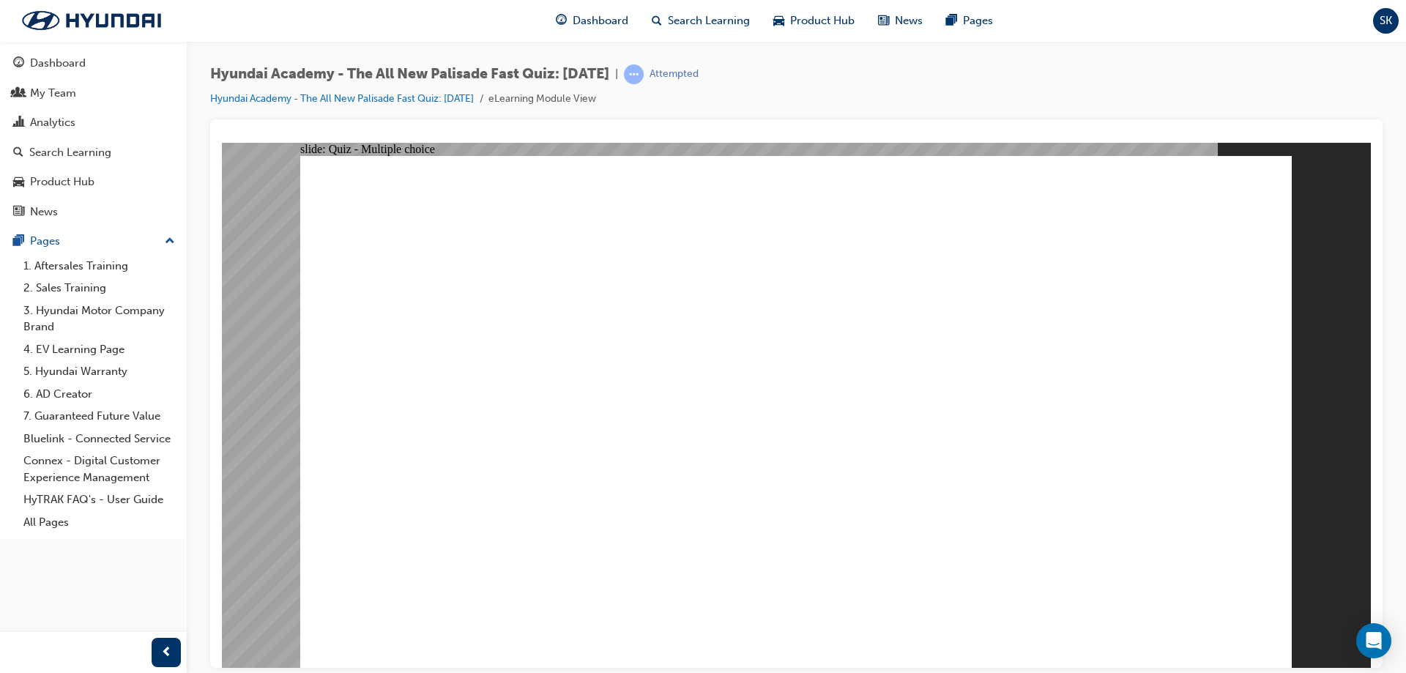
radio input "true"
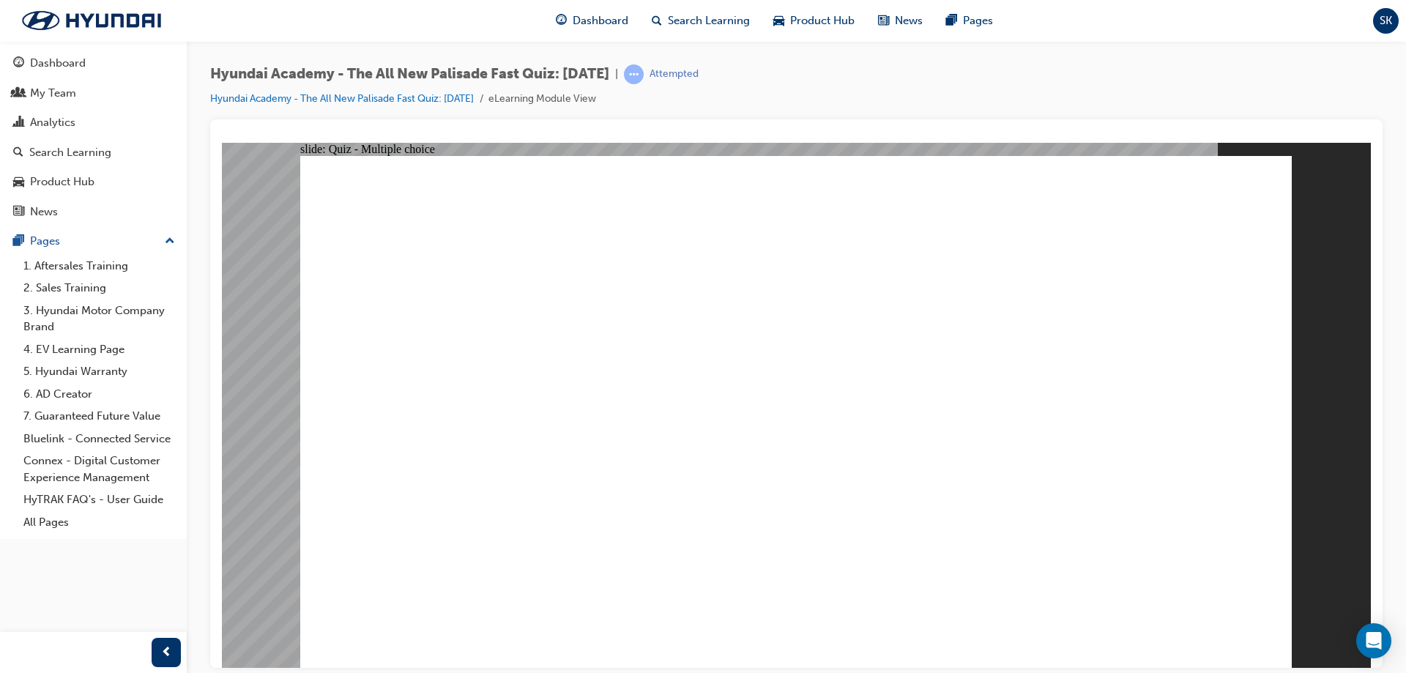
checkbox input "true"
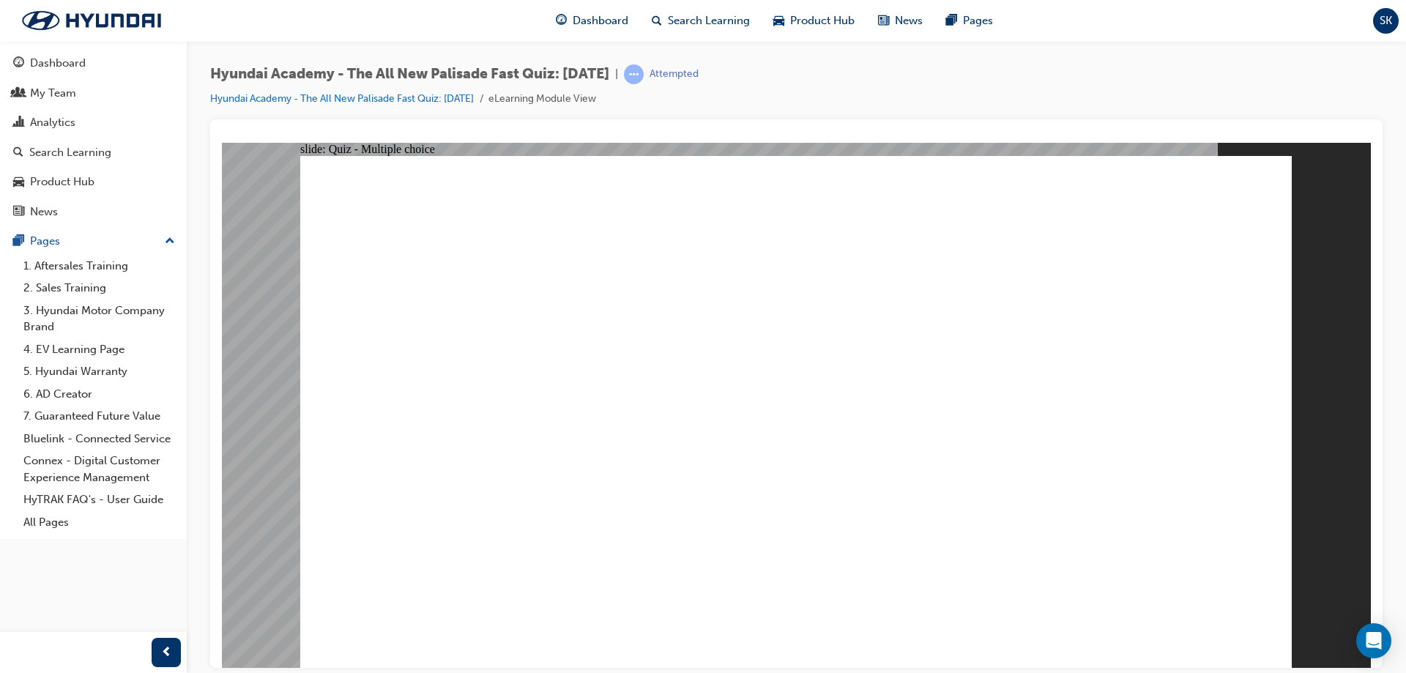
checkbox input "true"
drag, startPoint x: 576, startPoint y: 592, endPoint x: 589, endPoint y: 609, distance: 21.5
checkbox input "true"
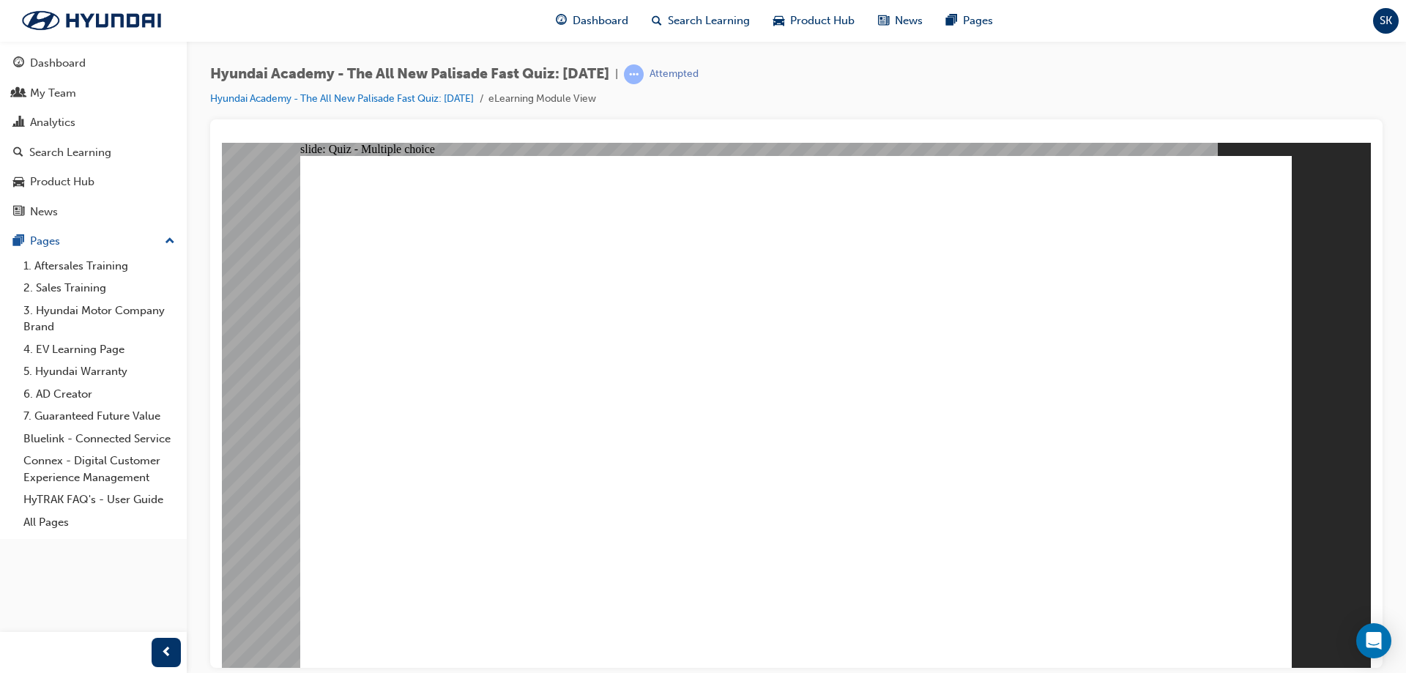
drag, startPoint x: 664, startPoint y: 528, endPoint x: 1190, endPoint y: 584, distance: 528.7
radio input "true"
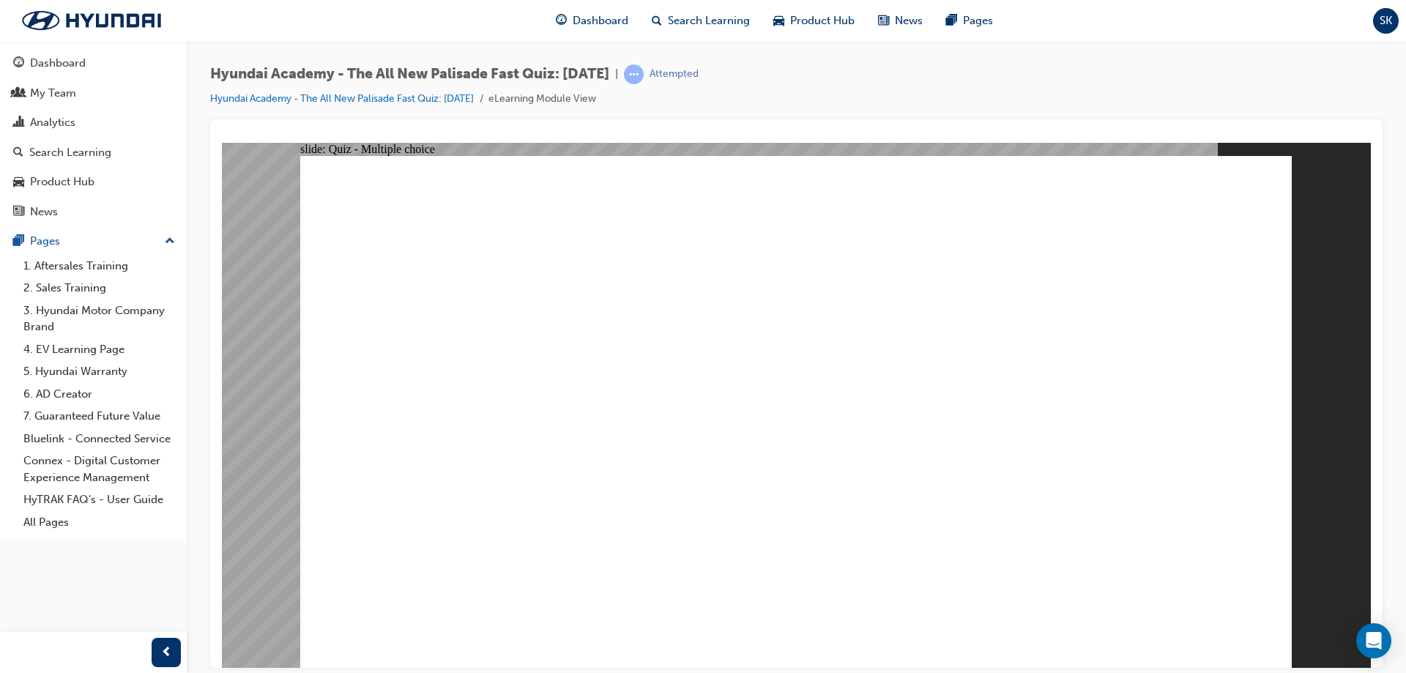
radio input "true"
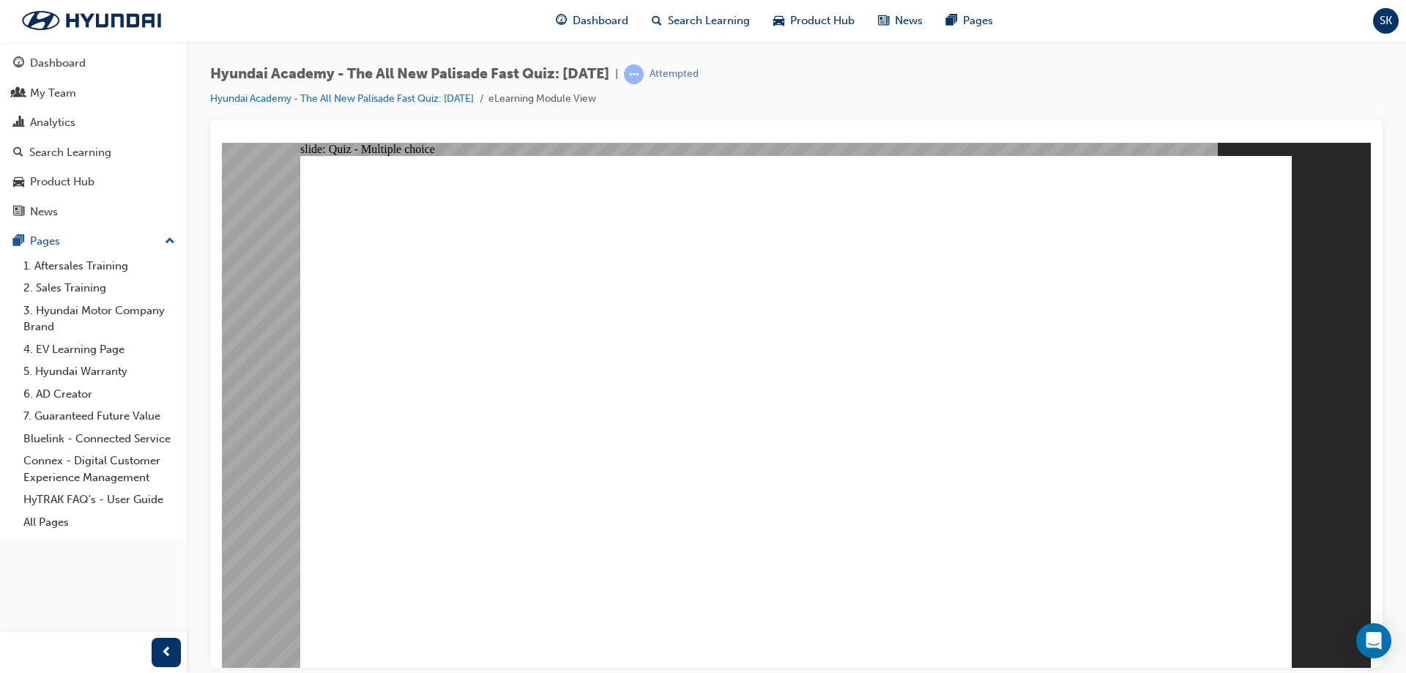
radio input "true"
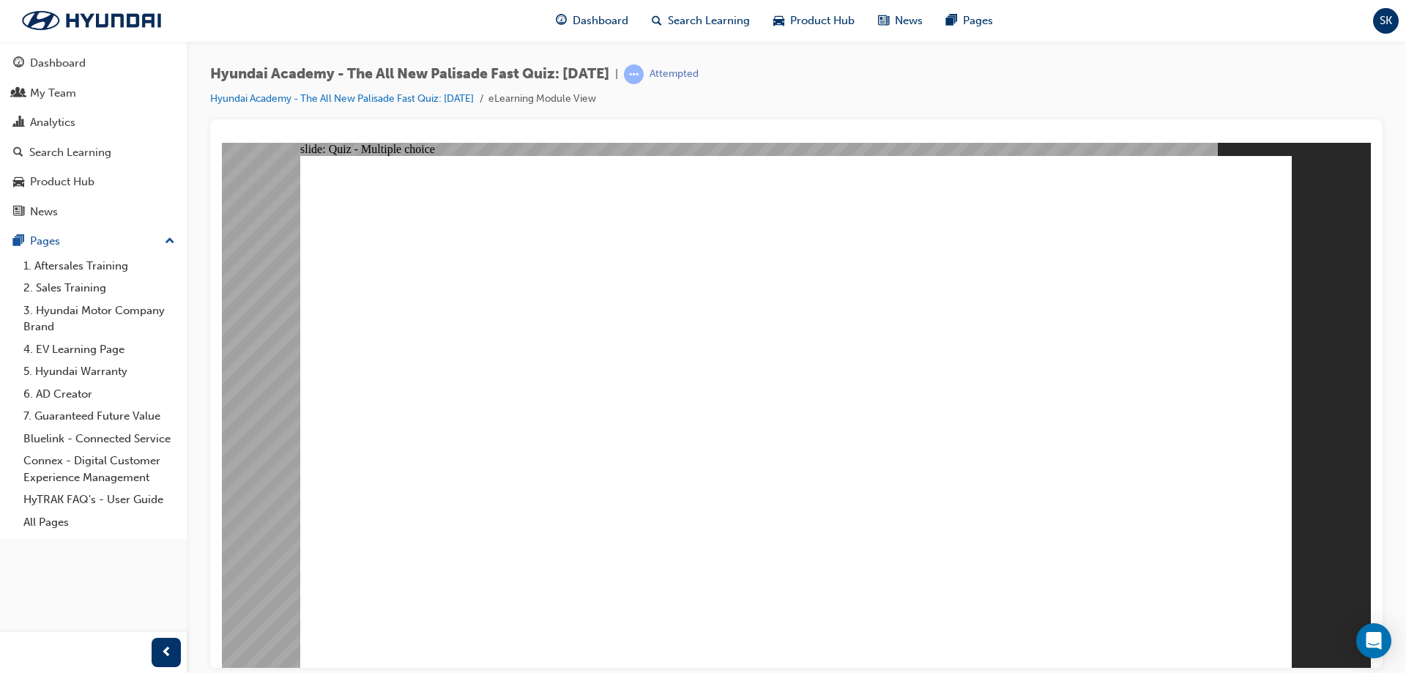
radio input "true"
checkbox input "true"
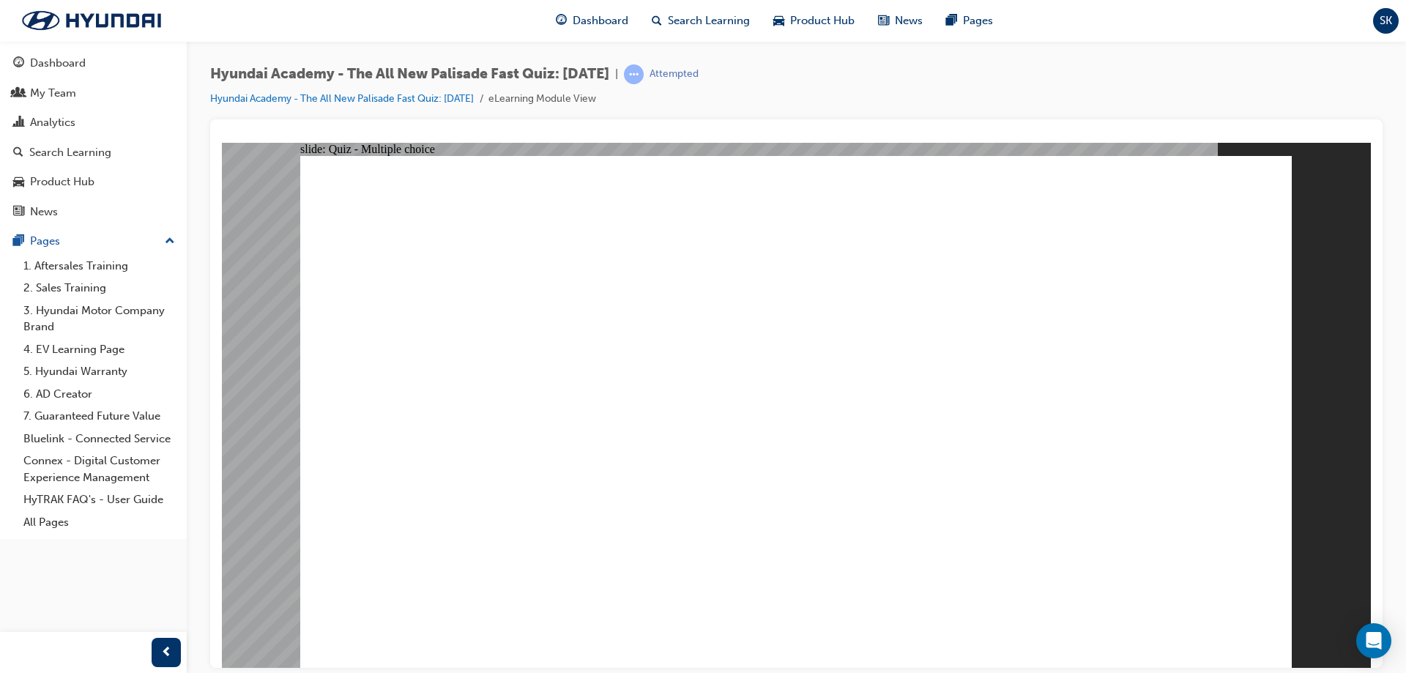
drag, startPoint x: 500, startPoint y: 447, endPoint x: 536, endPoint y: 453, distance: 36.5
radio input "true"
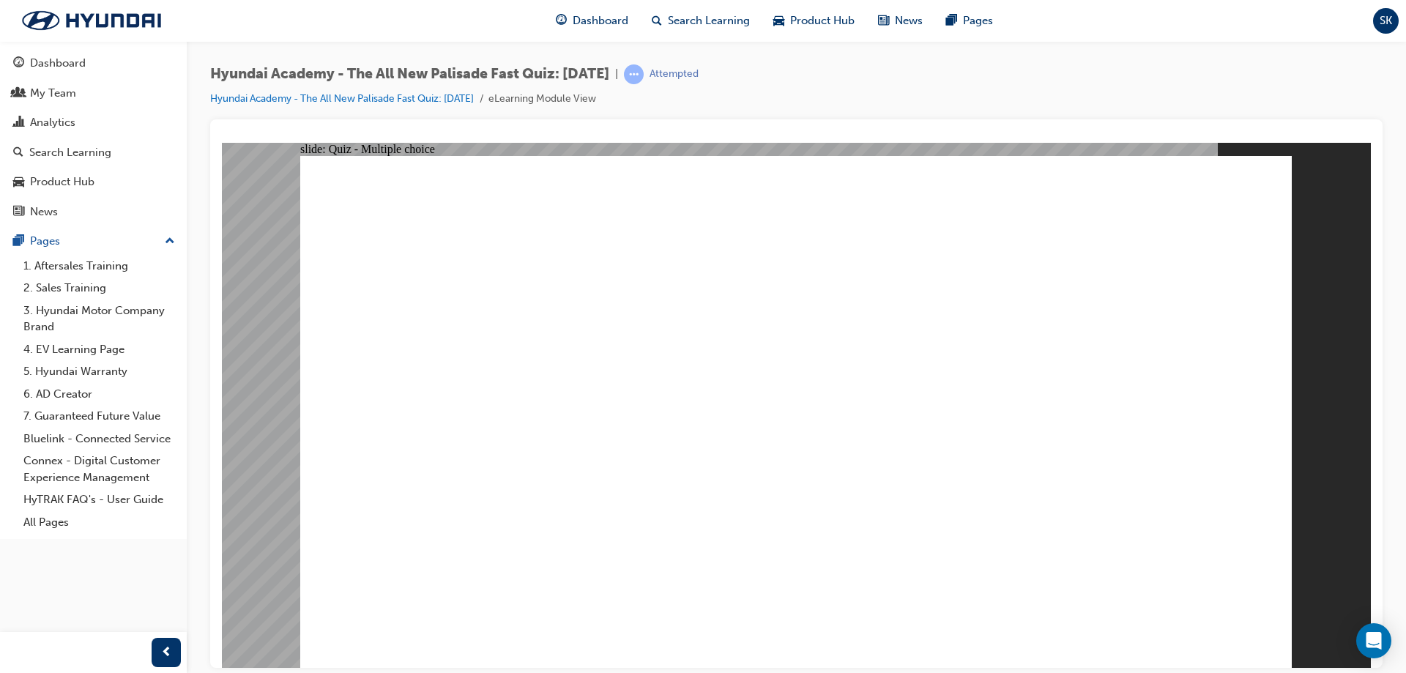
radio input "true"
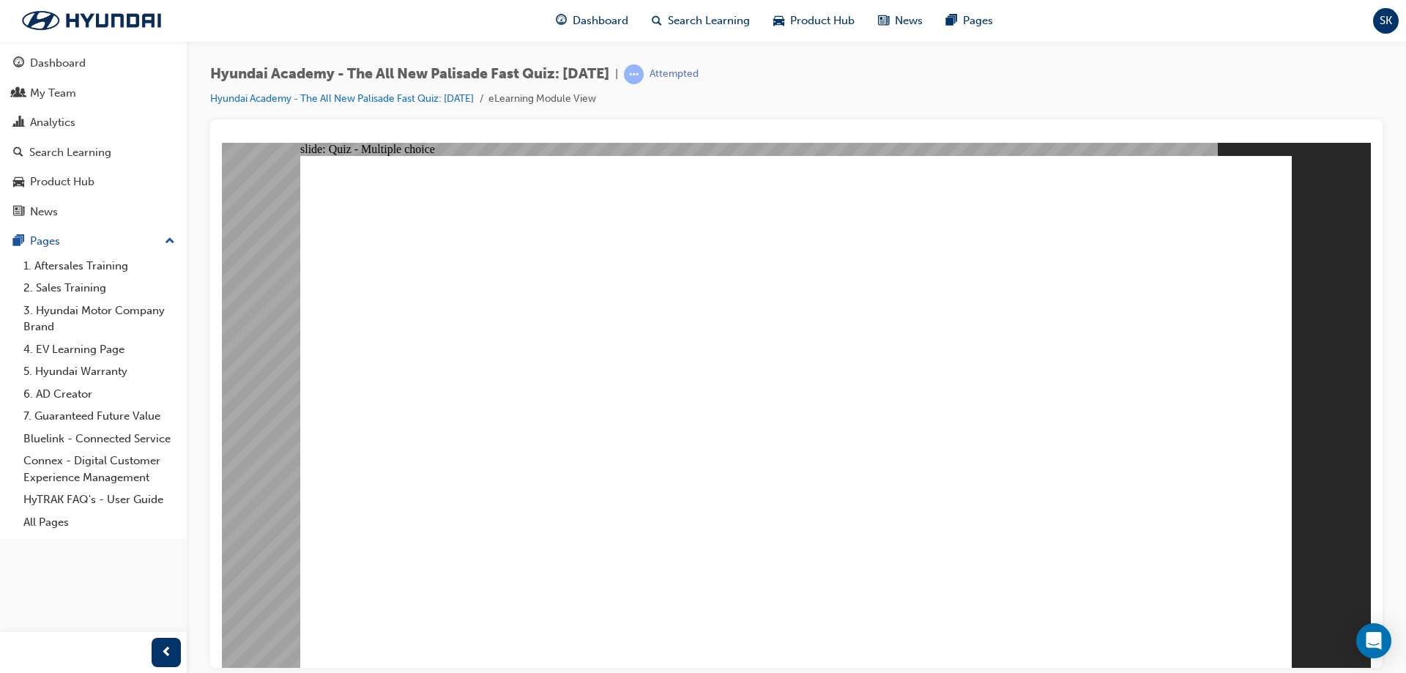
checkbox input "true"
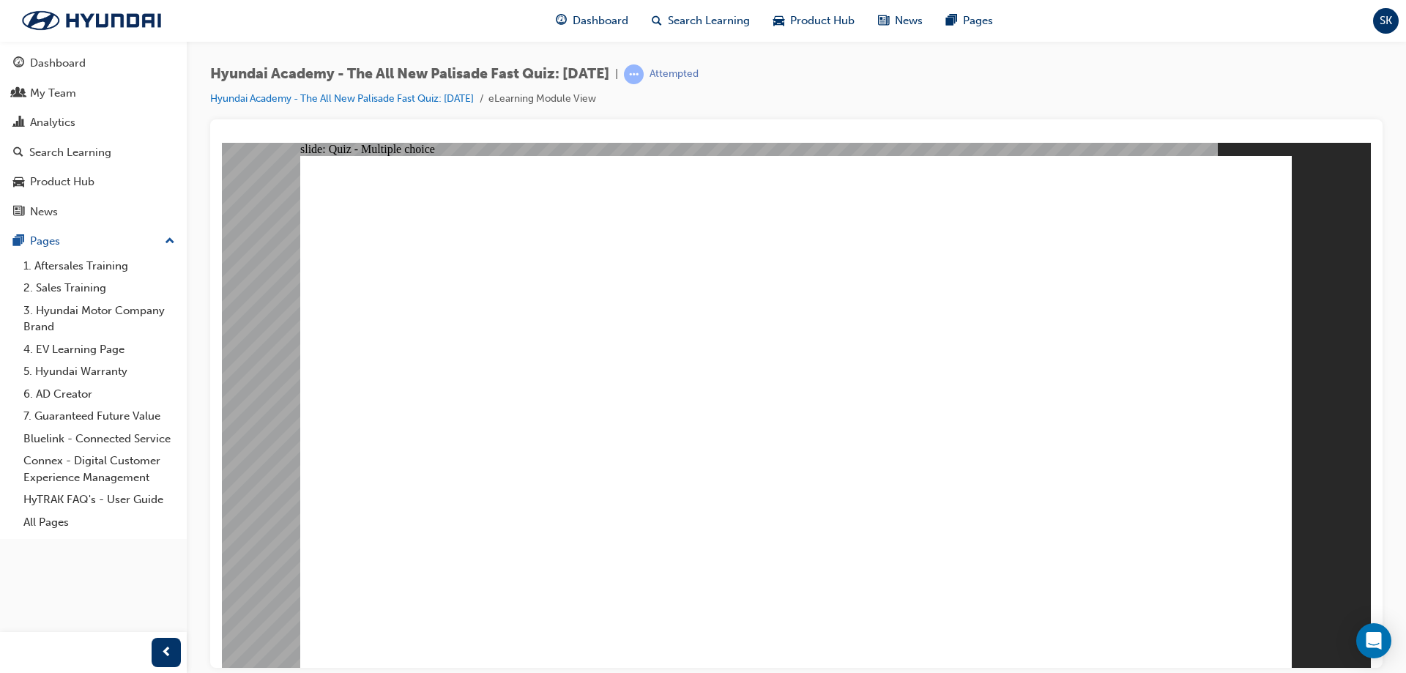
checkbox input "true"
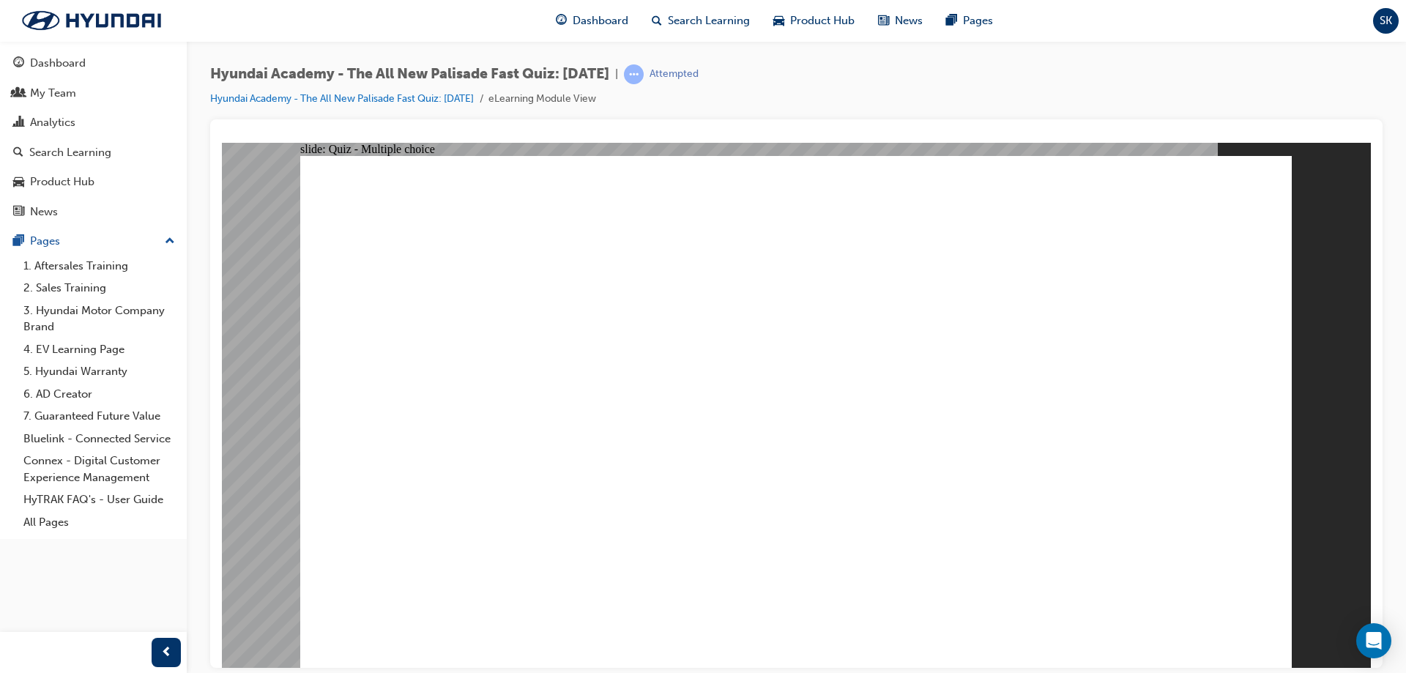
radio input "true"
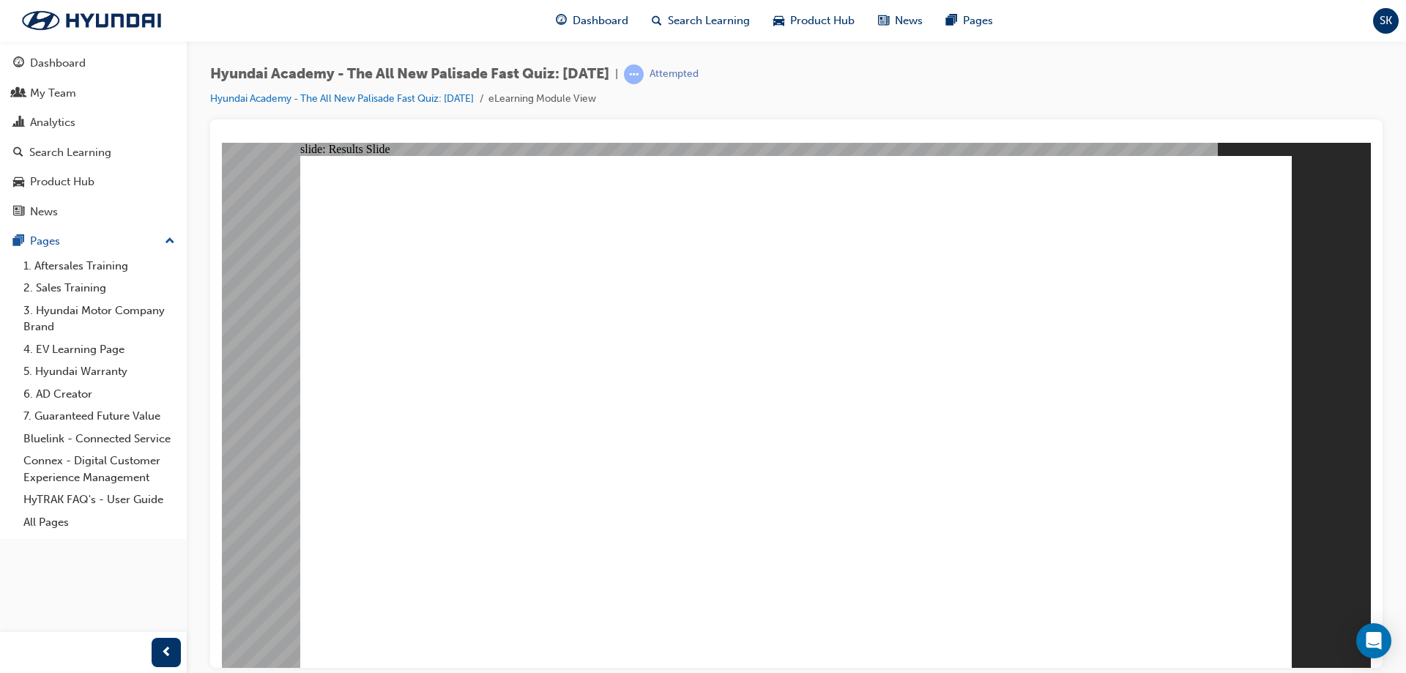
radio input "true"
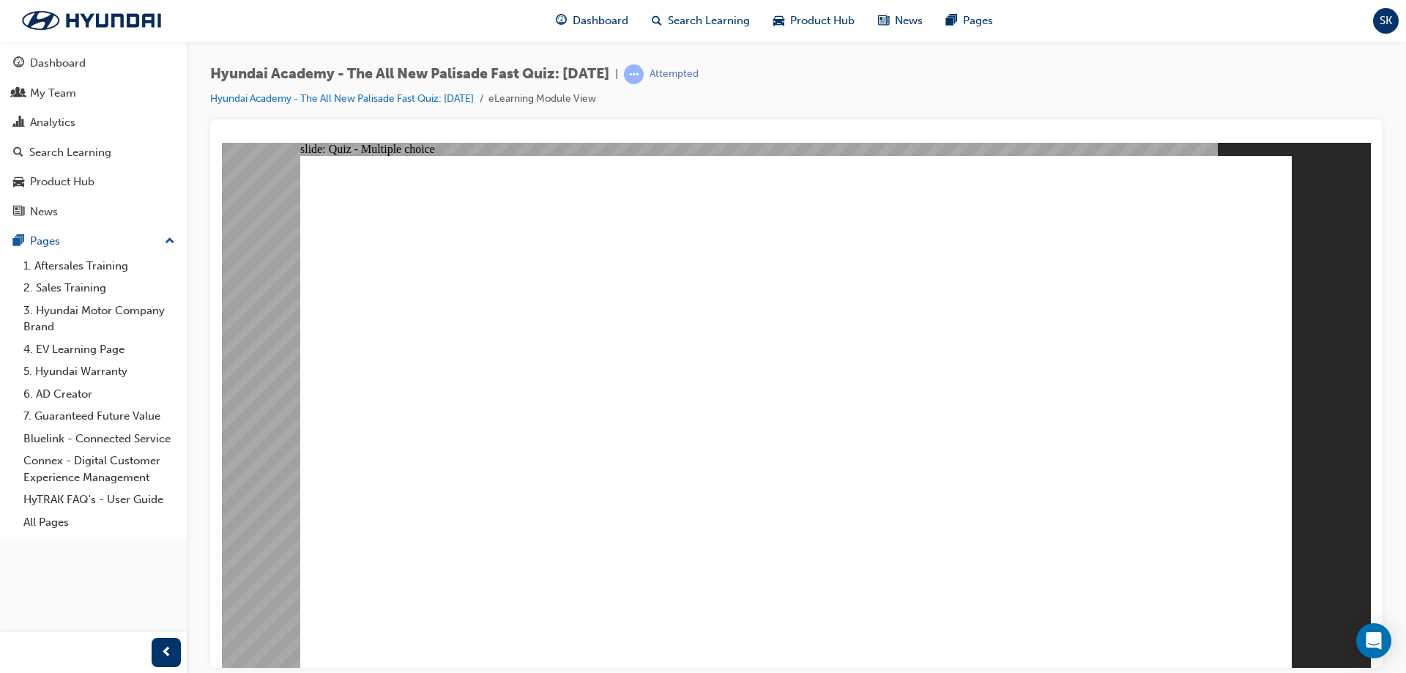
radio input "true"
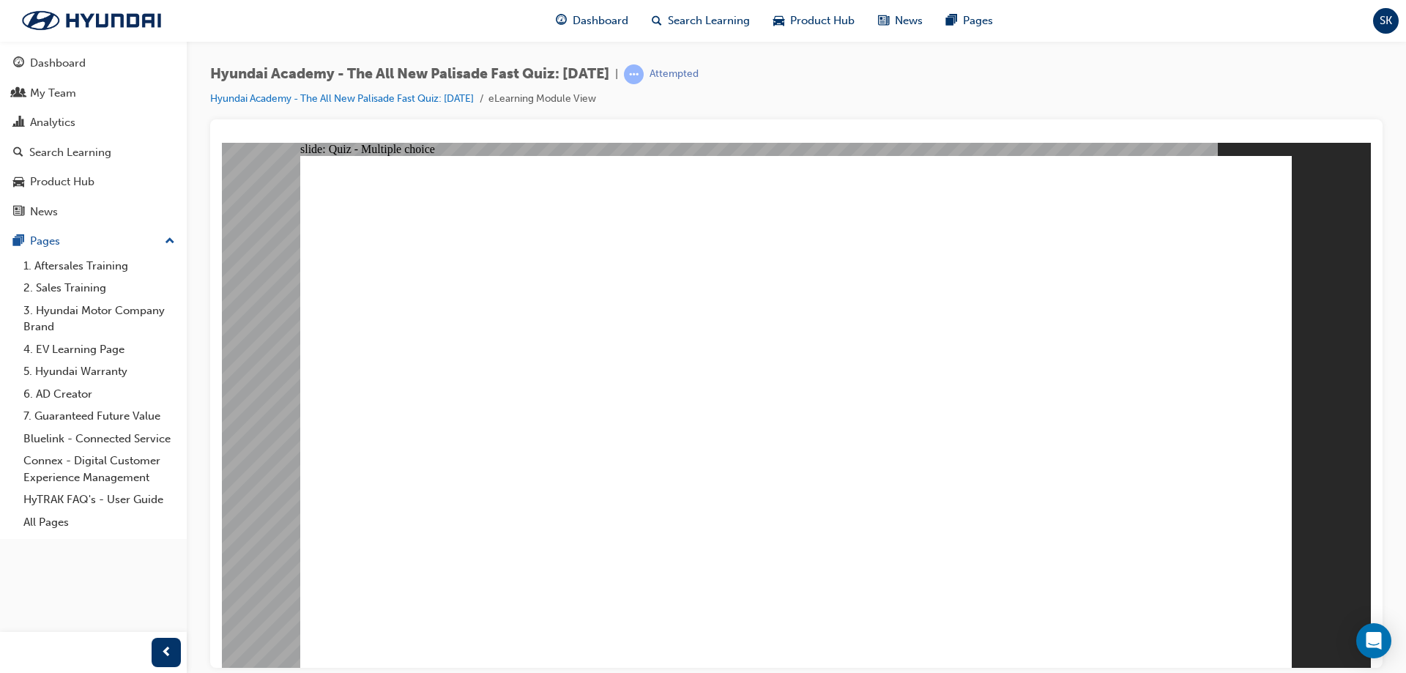
radio input "true"
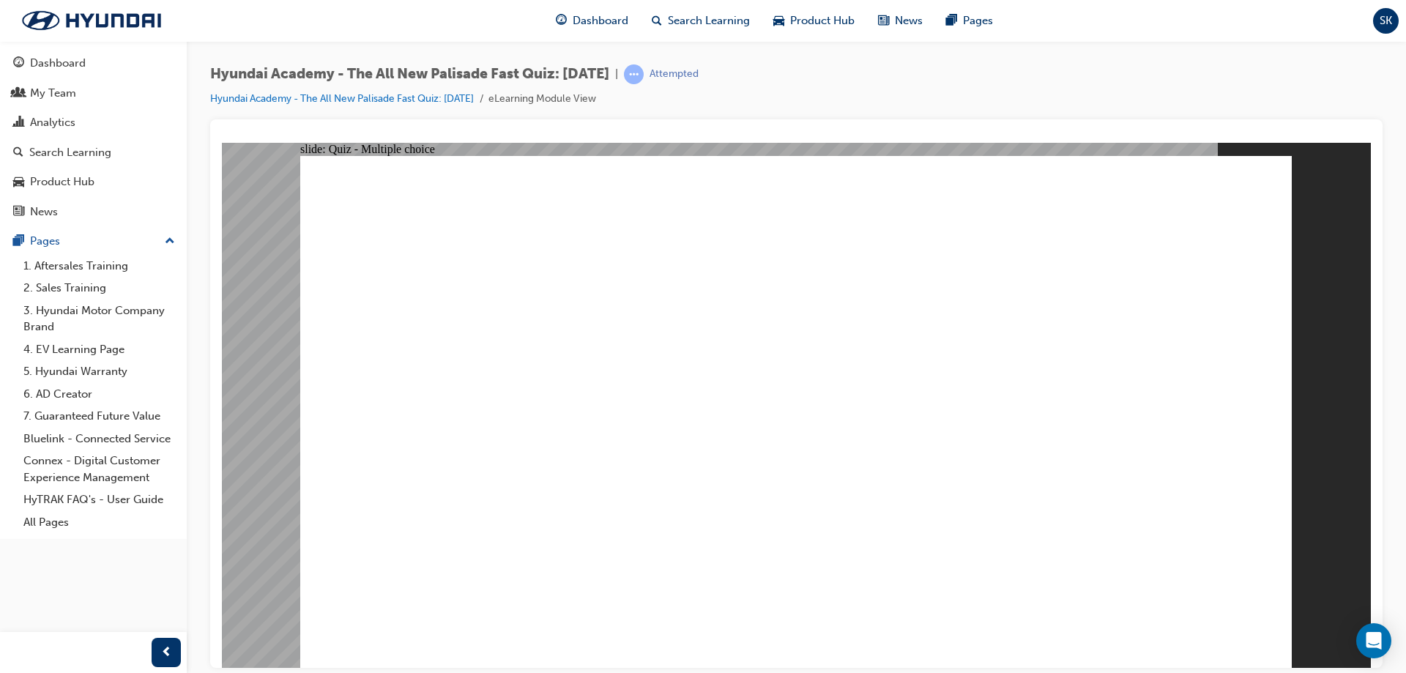
checkbox input "true"
drag, startPoint x: 830, startPoint y: 505, endPoint x: 795, endPoint y: 494, distance: 36.4
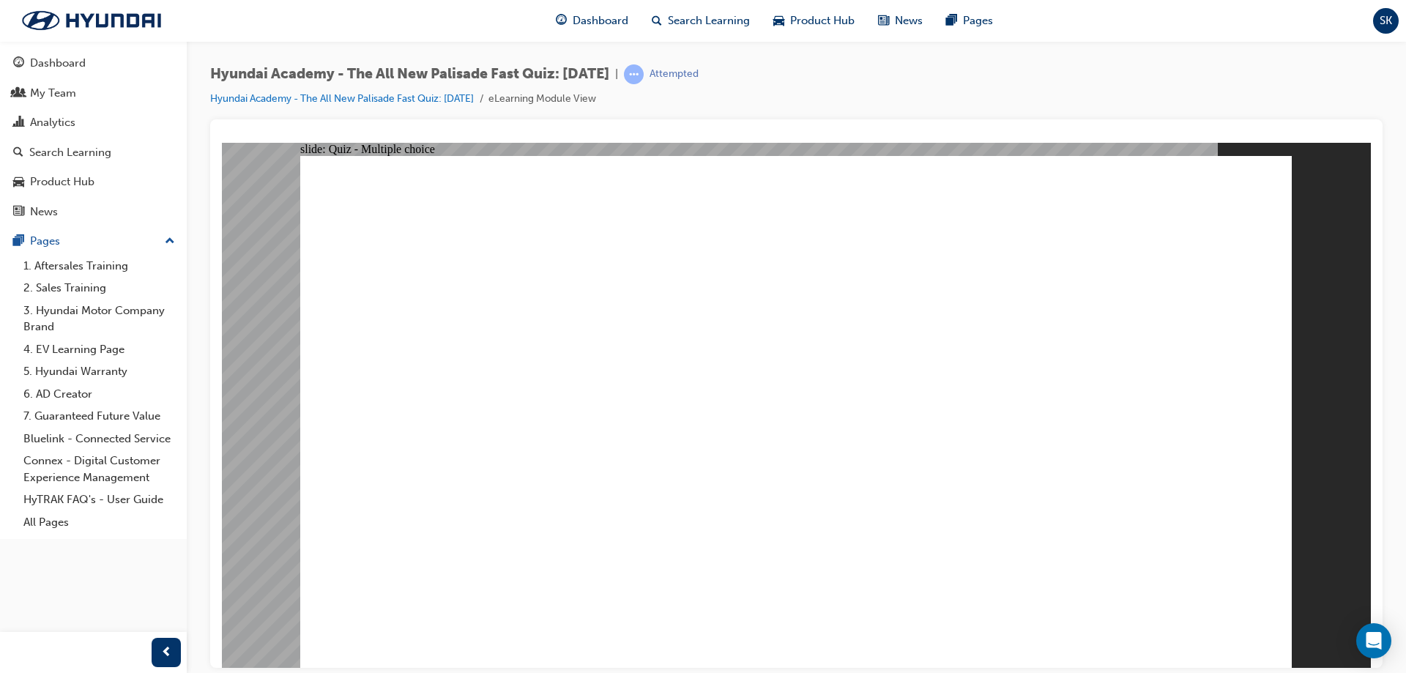
radio input "true"
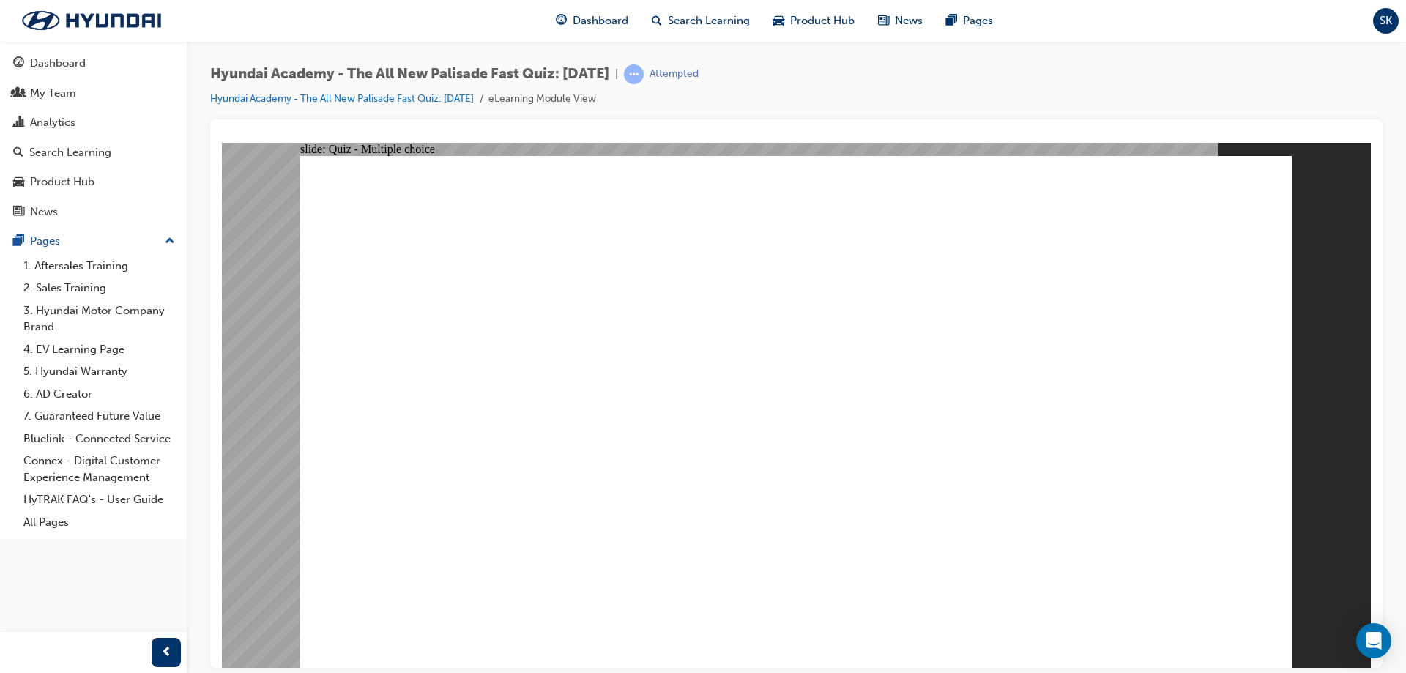
radio input "true"
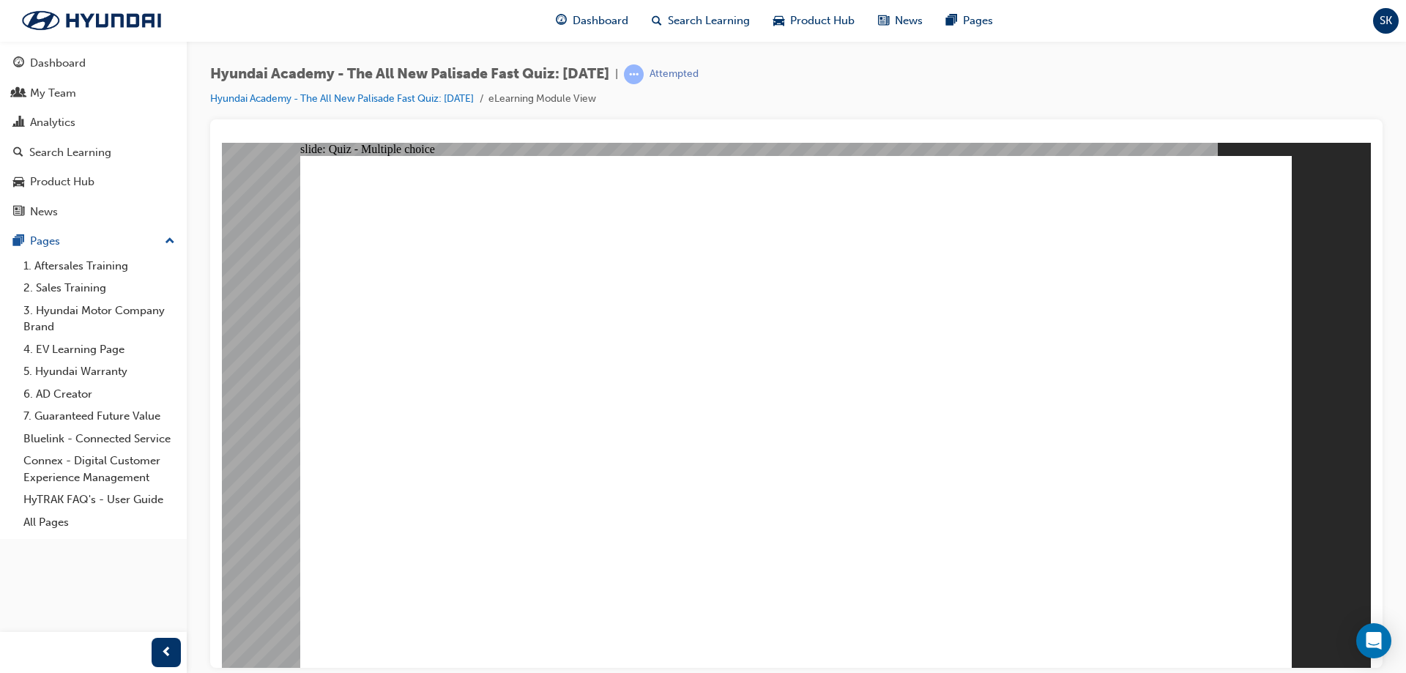
checkbox input "true"
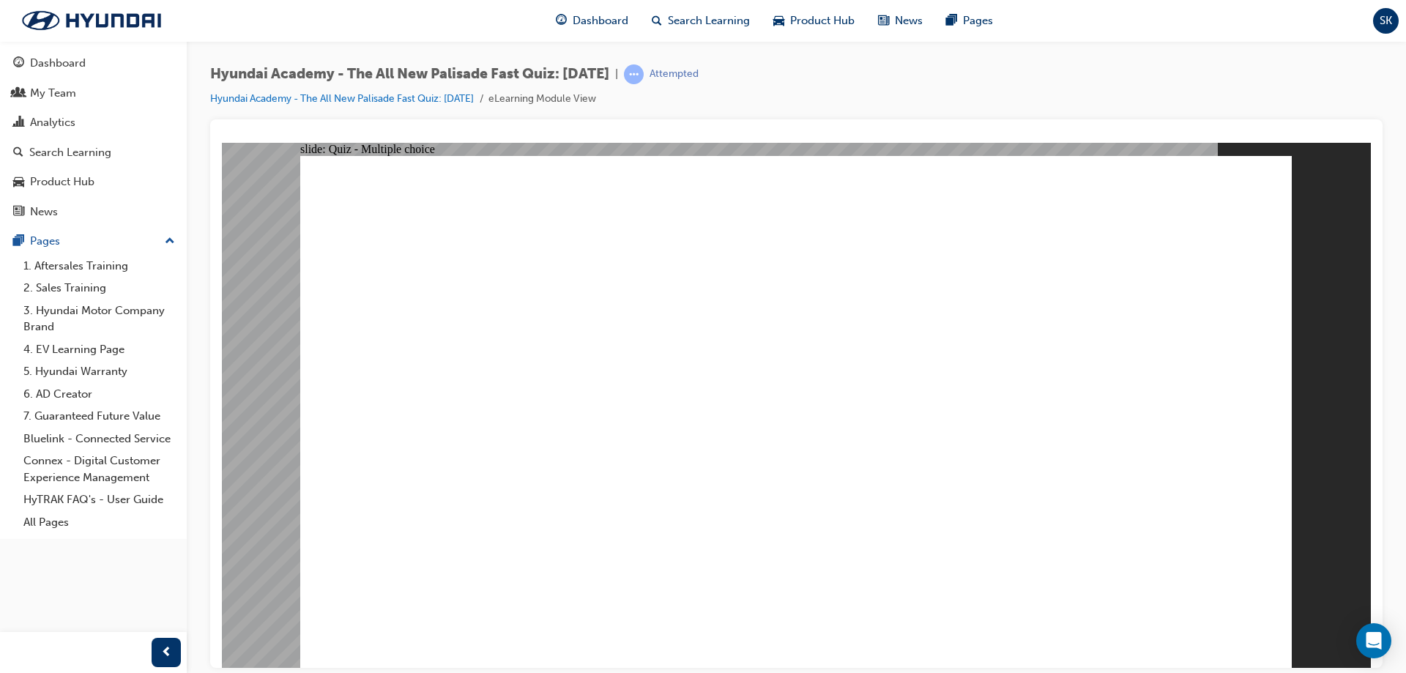
checkbox input "false"
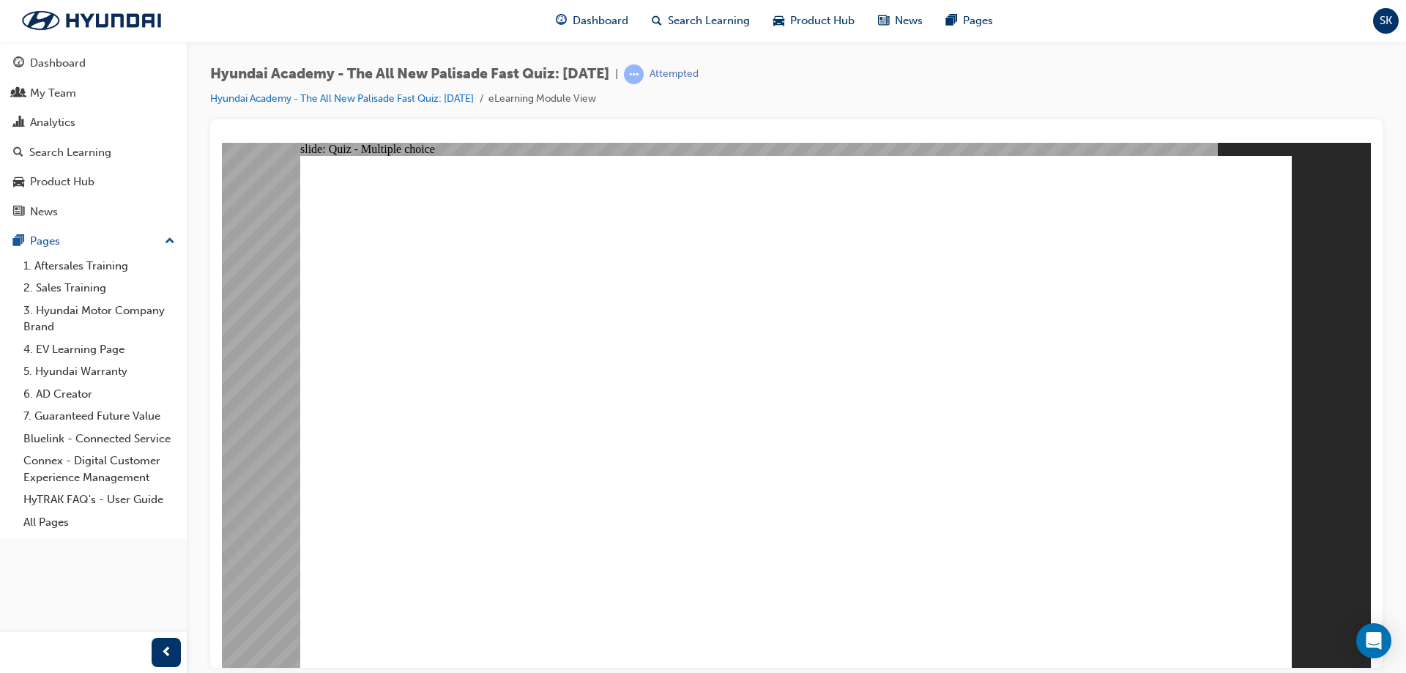
drag, startPoint x: 494, startPoint y: 425, endPoint x: 544, endPoint y: 385, distance: 64.6
checkbox input "true"
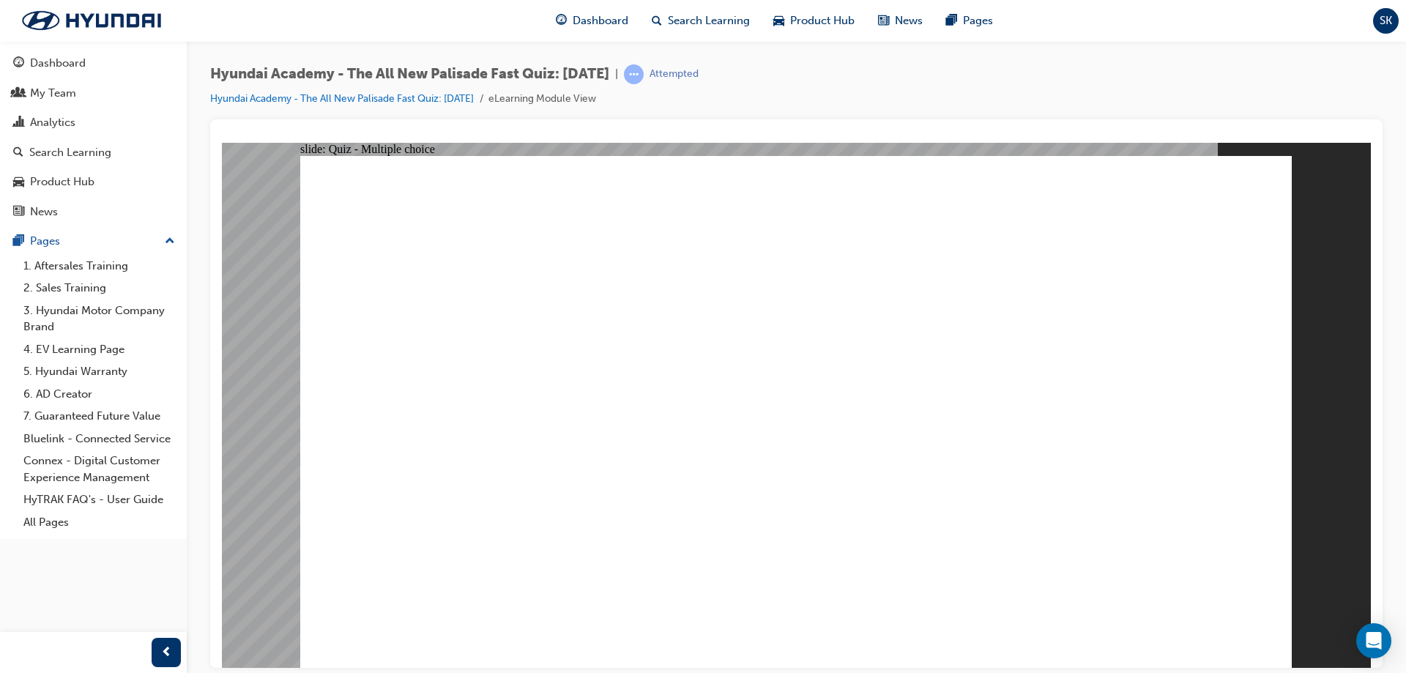
checkbox input "true"
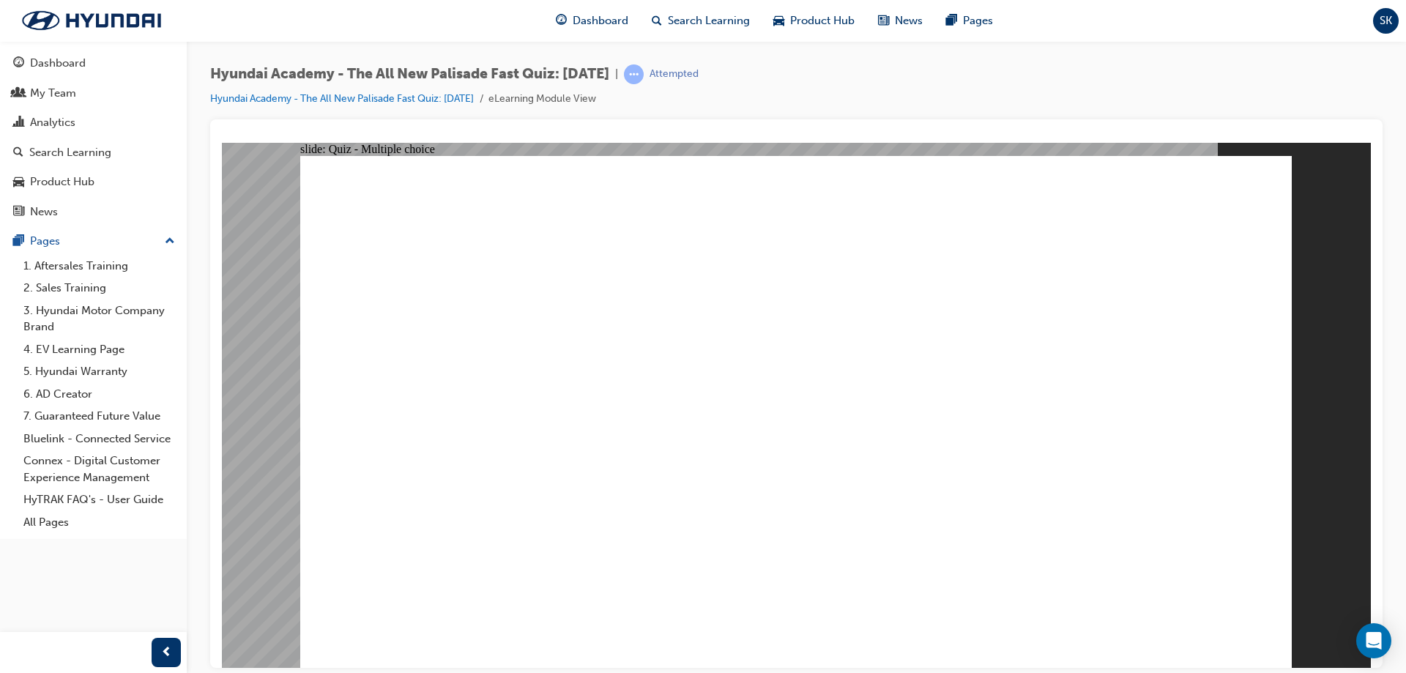
checkbox input "true"
radio input "true"
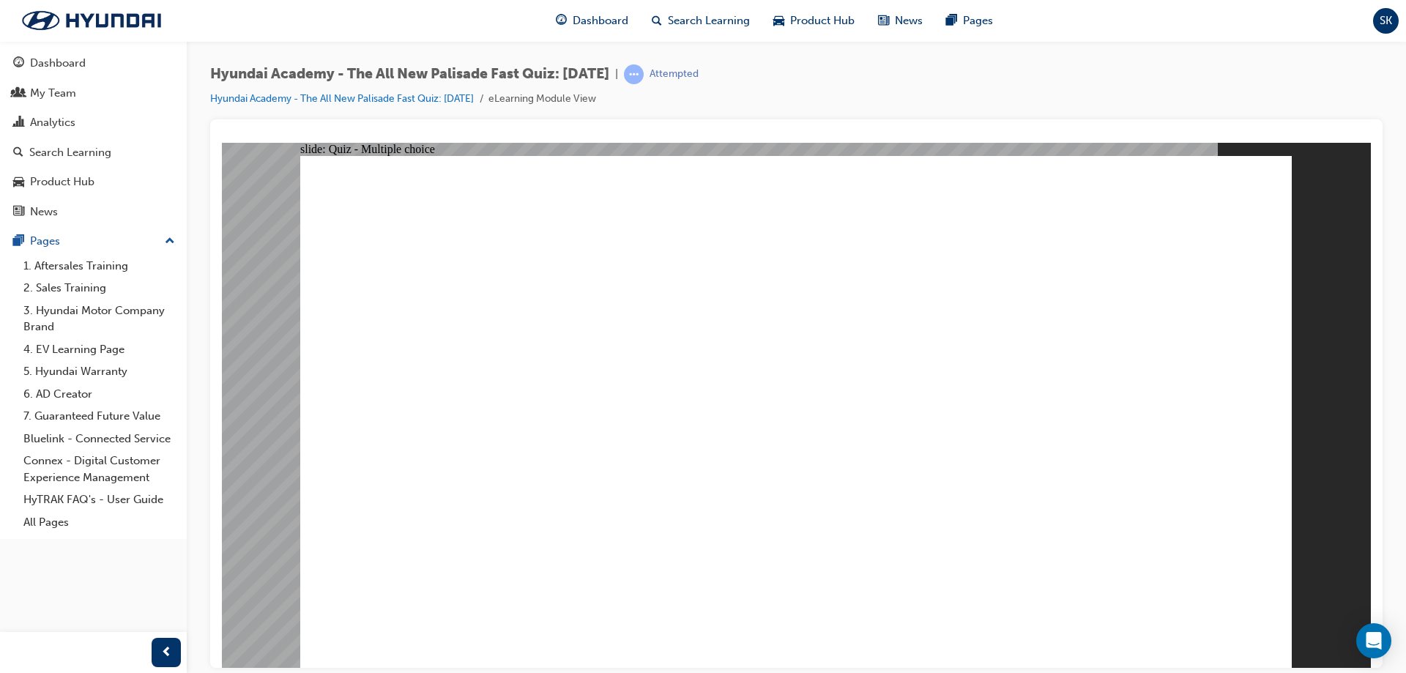
click at [77, 64] on div "Dashboard" at bounding box center [58, 63] width 56 height 17
